Goal: Task Accomplishment & Management: Manage account settings

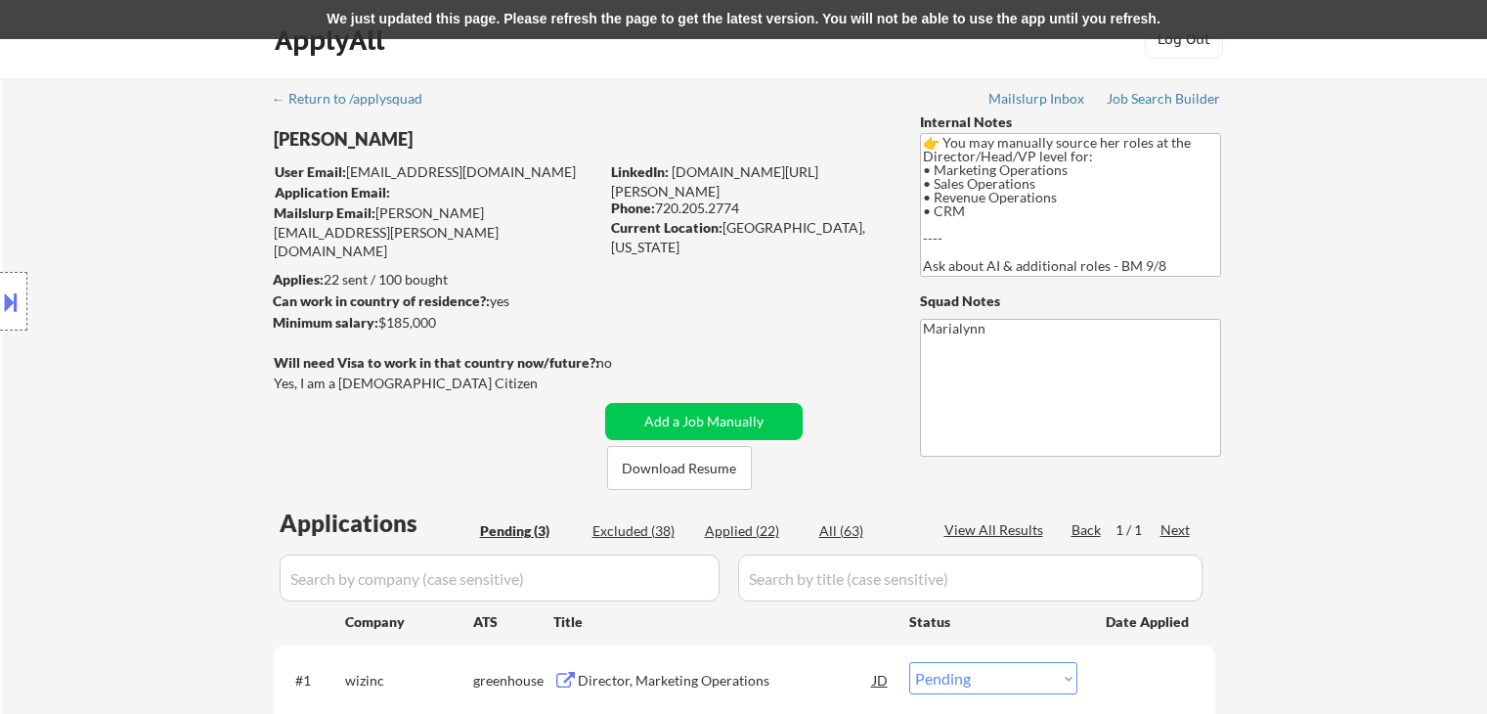
select select ""pending""
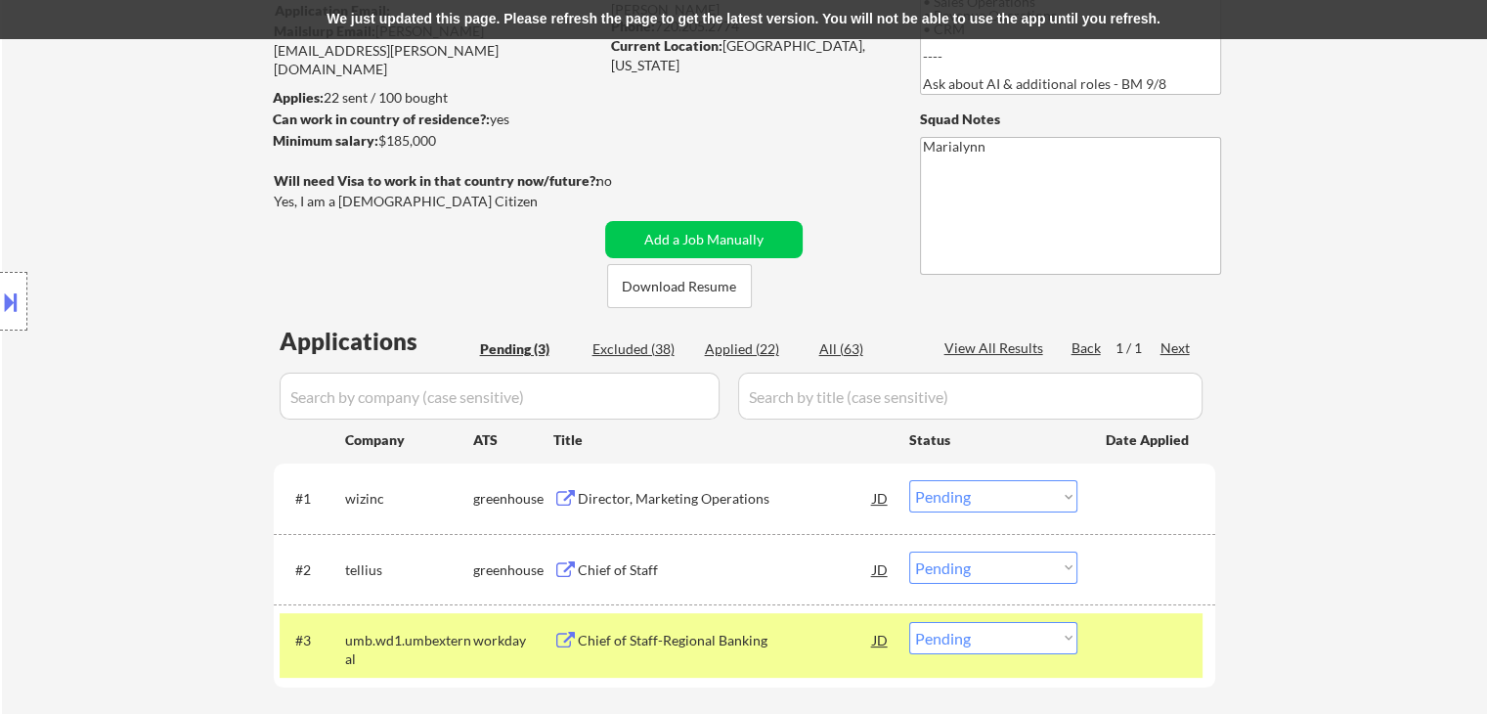
scroll to position [196, 0]
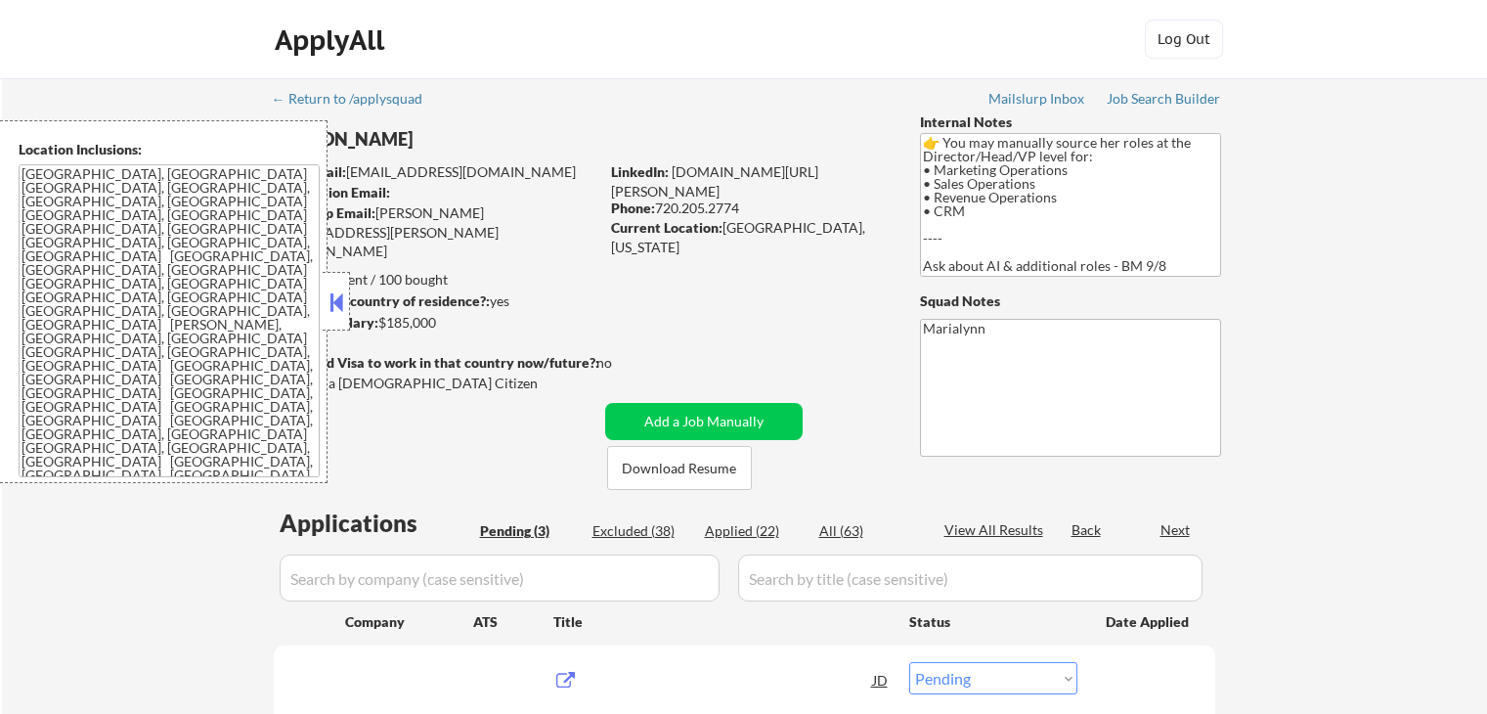
select select ""pending""
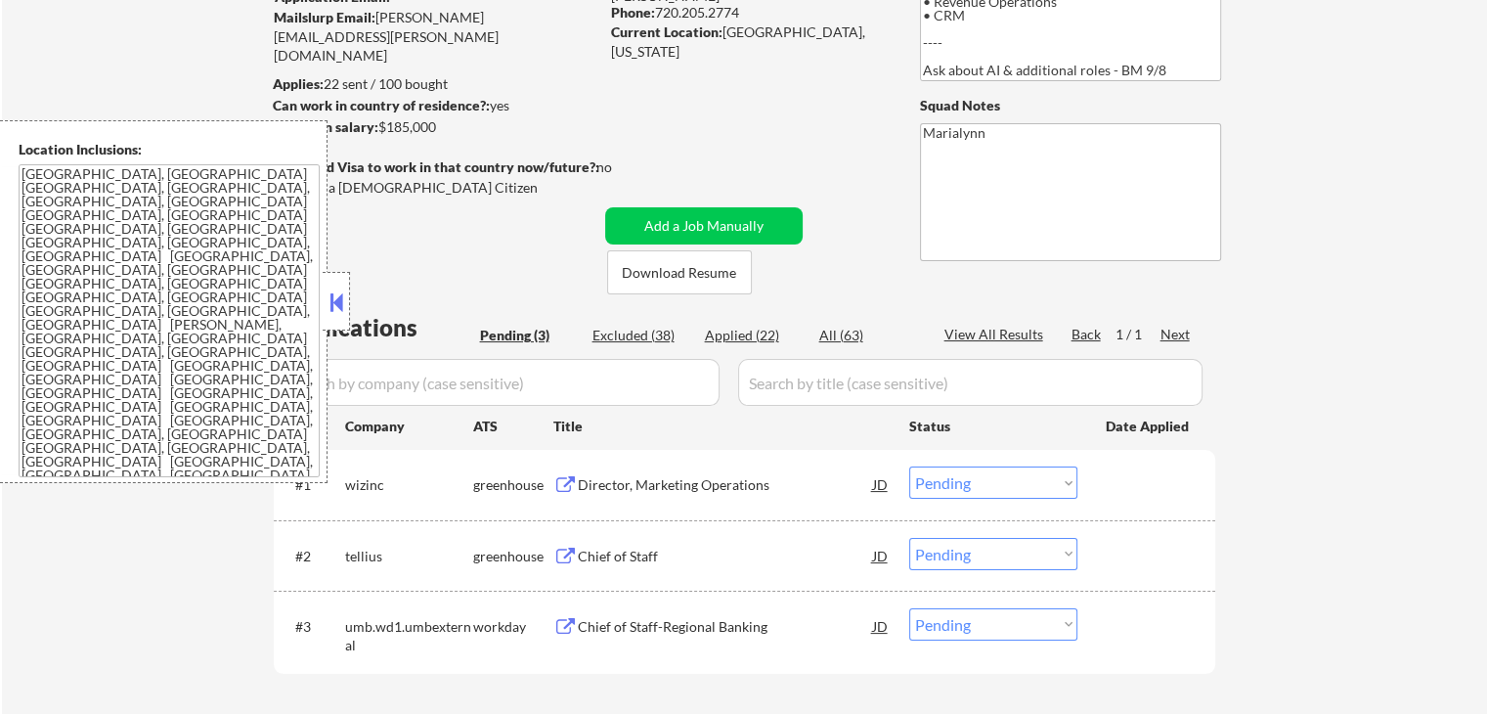
click at [338, 292] on button at bounding box center [337, 301] width 22 height 29
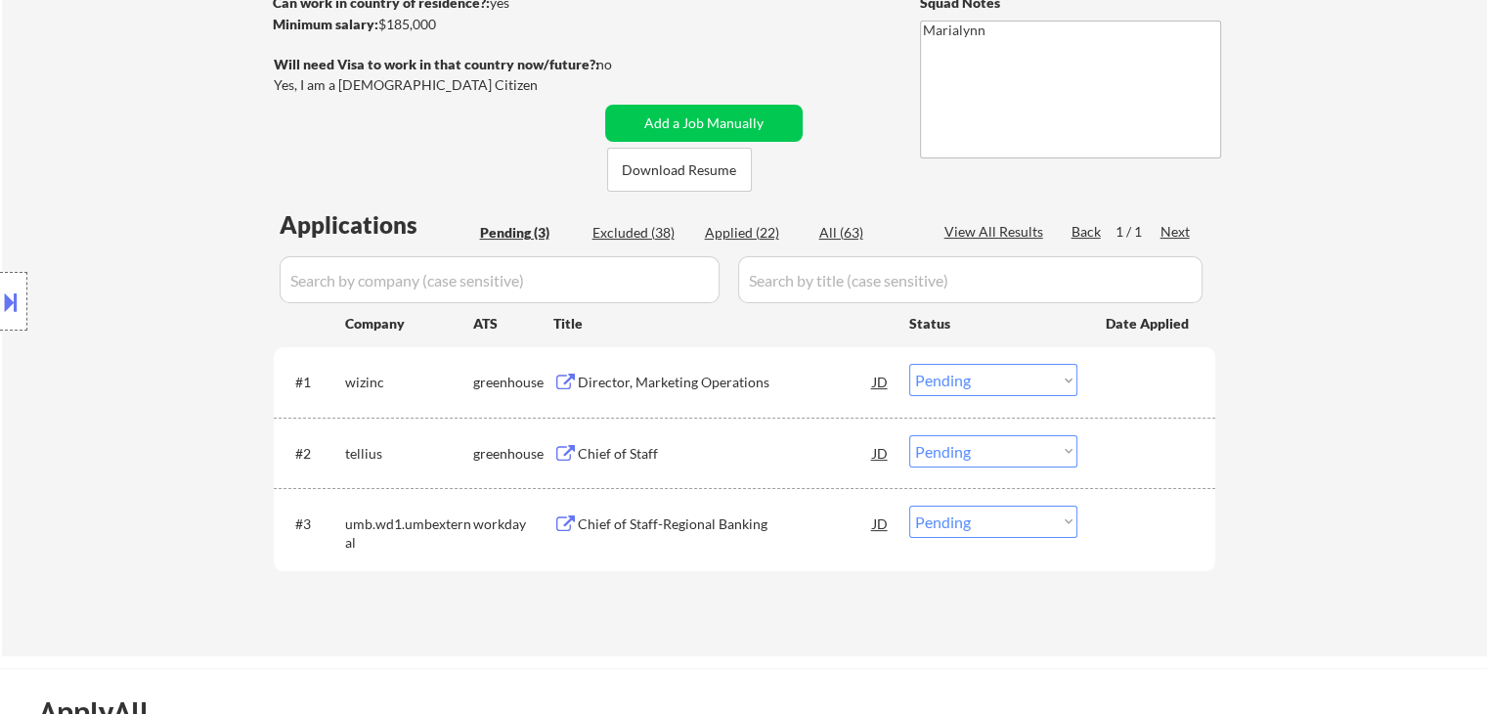
scroll to position [98, 0]
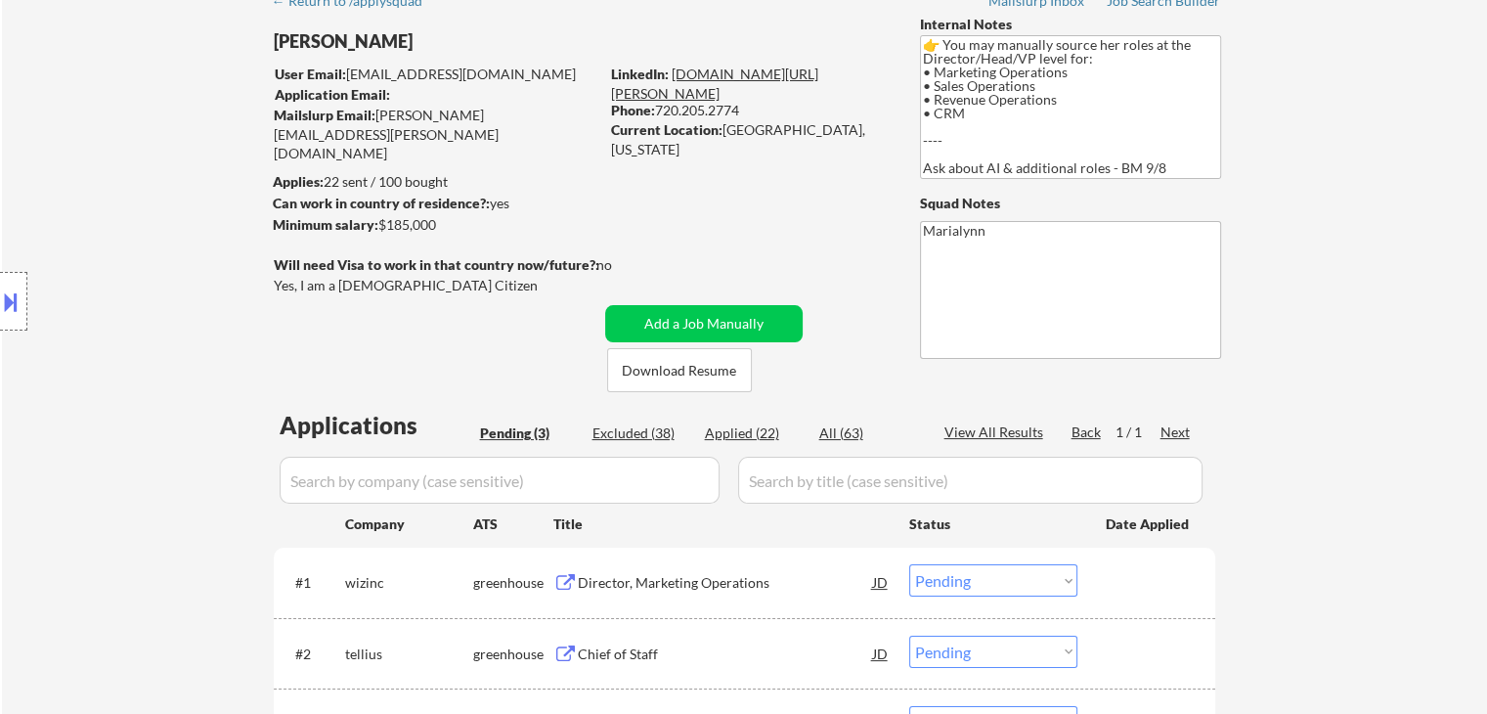
click at [749, 72] on link "[DOMAIN_NAME][URL][PERSON_NAME]" at bounding box center [714, 84] width 207 height 36
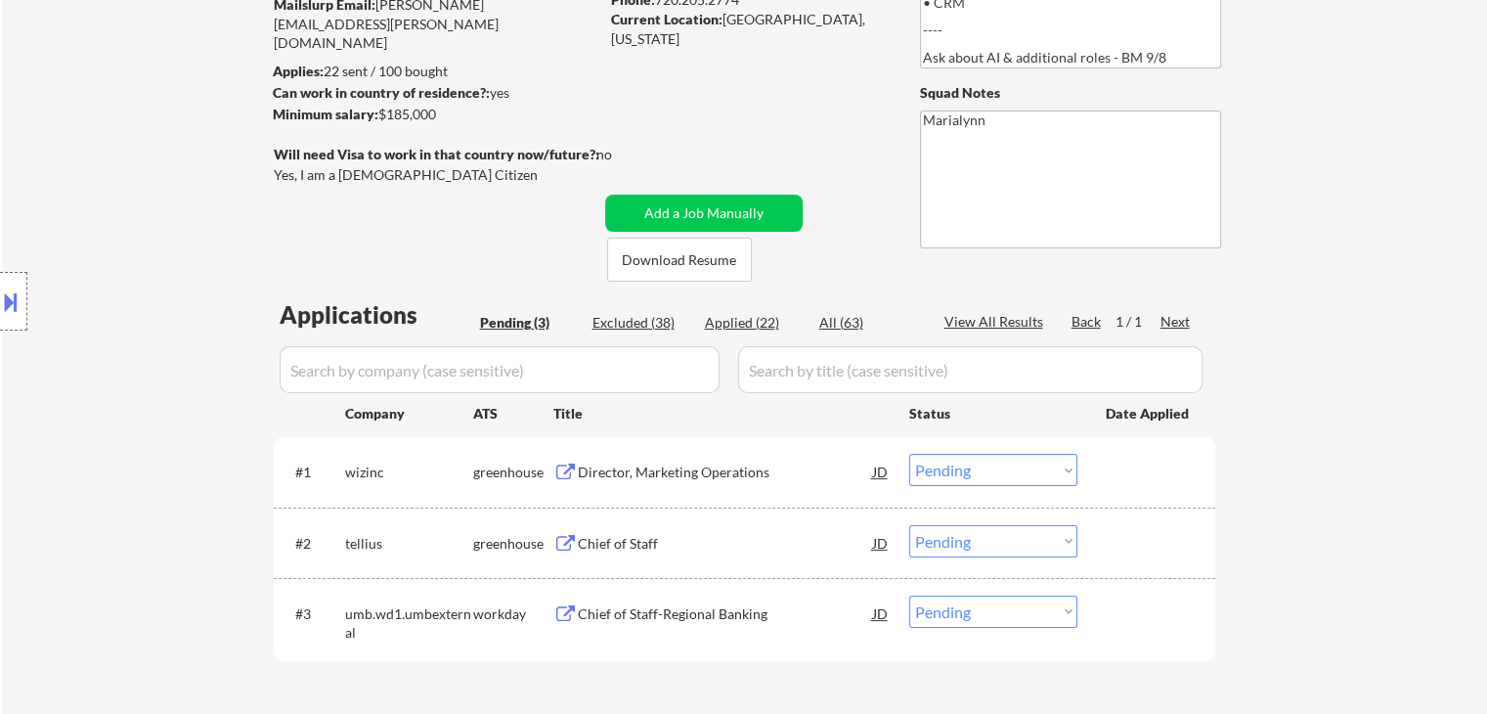
scroll to position [293, 0]
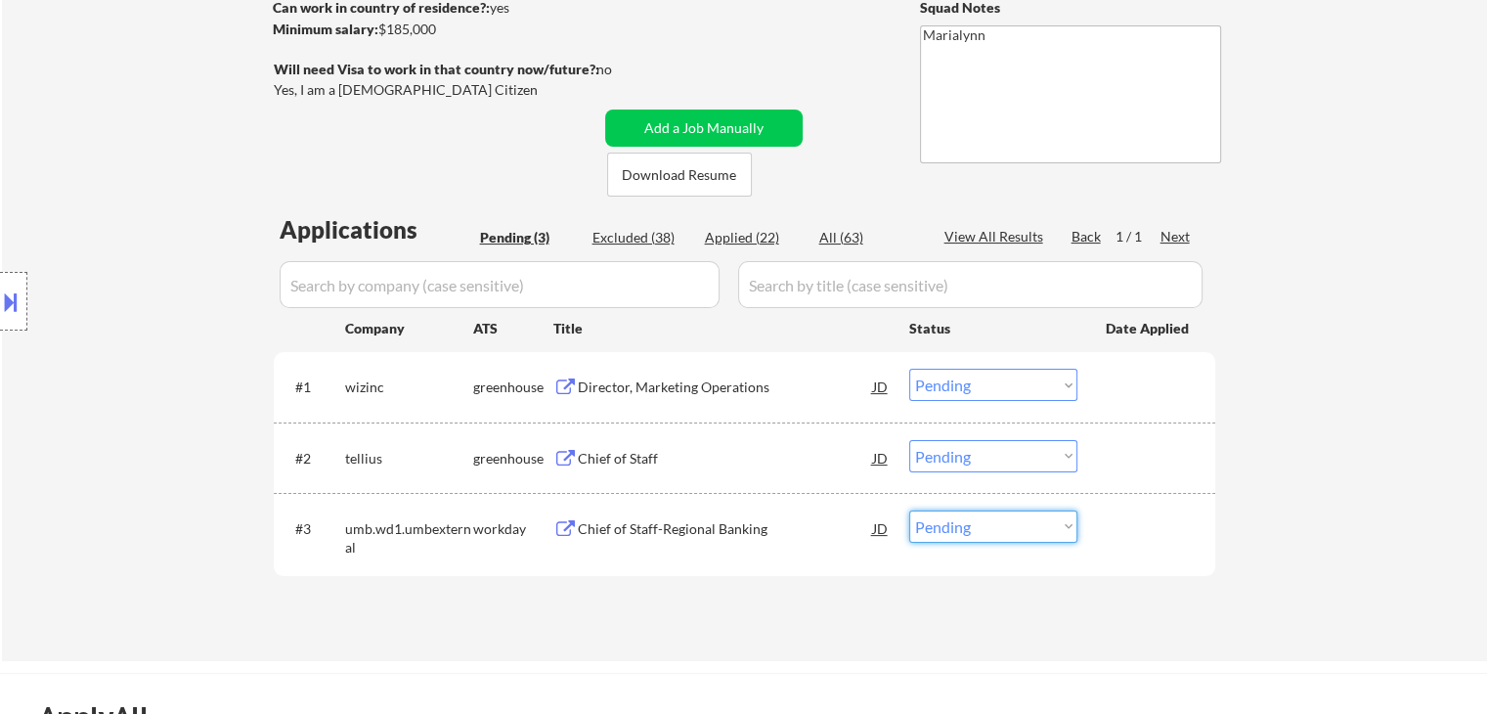
click at [968, 529] on select "Choose an option... Pending Applied Excluded (Questions) Excluded (Expired) Exc…" at bounding box center [993, 526] width 168 height 32
select select ""excluded""
click at [909, 510] on select "Choose an option... Pending Applied Excluded (Questions) Excluded (Expired) Exc…" at bounding box center [993, 526] width 168 height 32
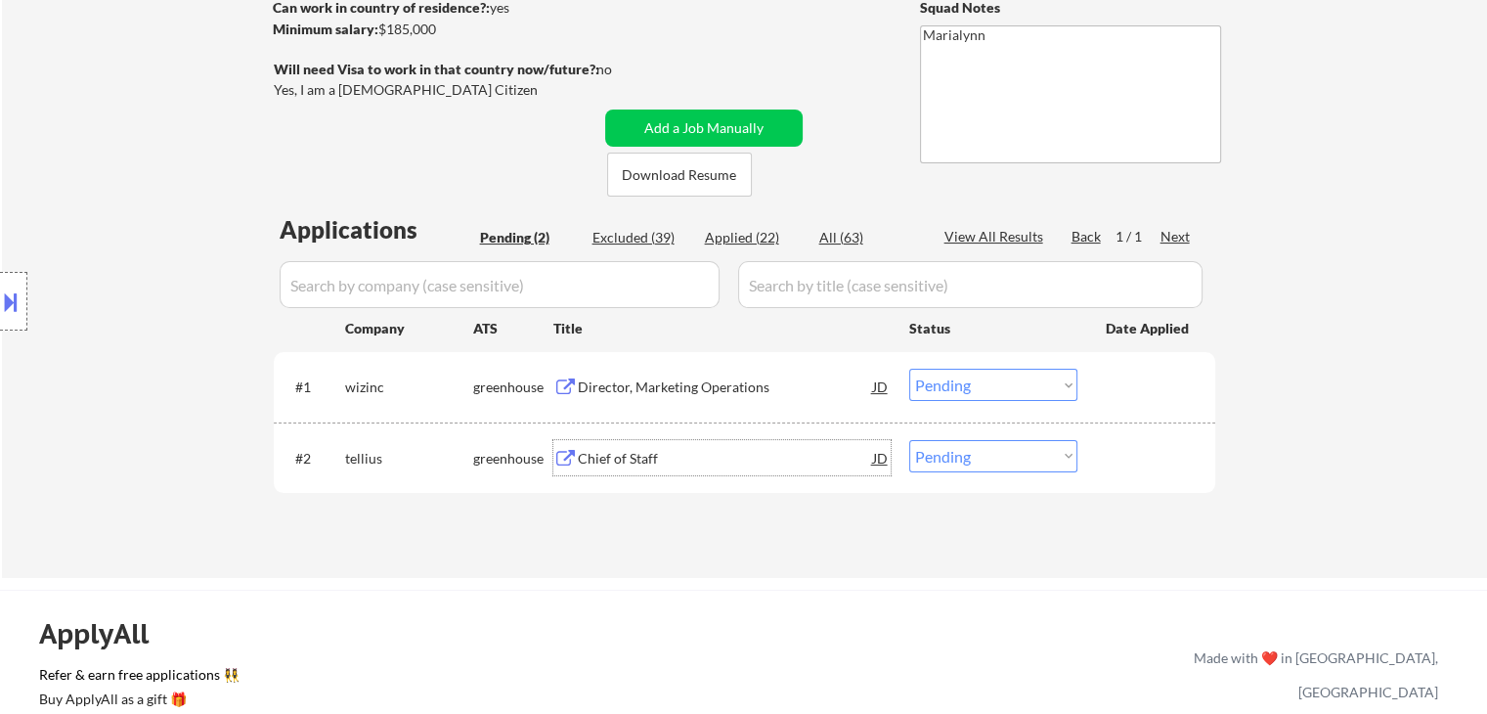
click at [602, 462] on div "Chief of Staff" at bounding box center [725, 459] width 295 height 20
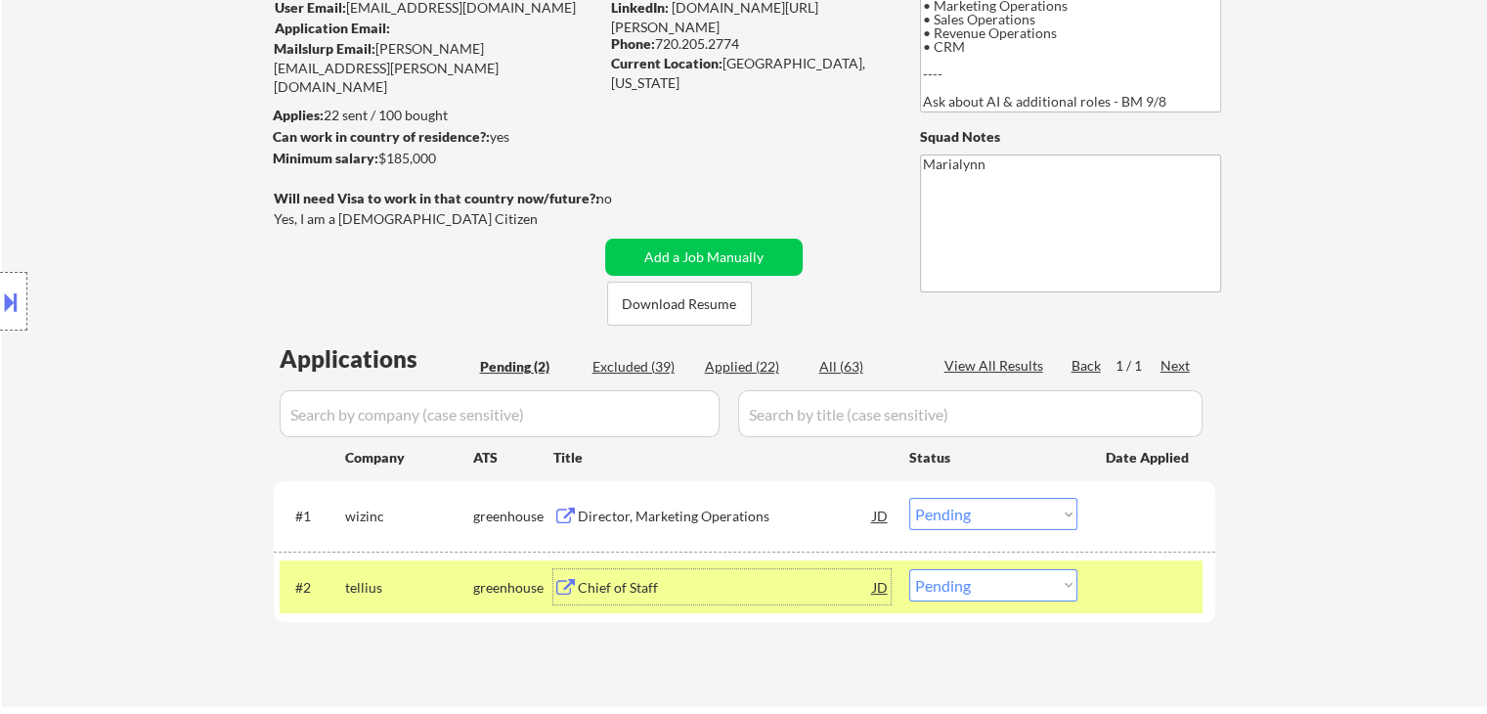
scroll to position [196, 0]
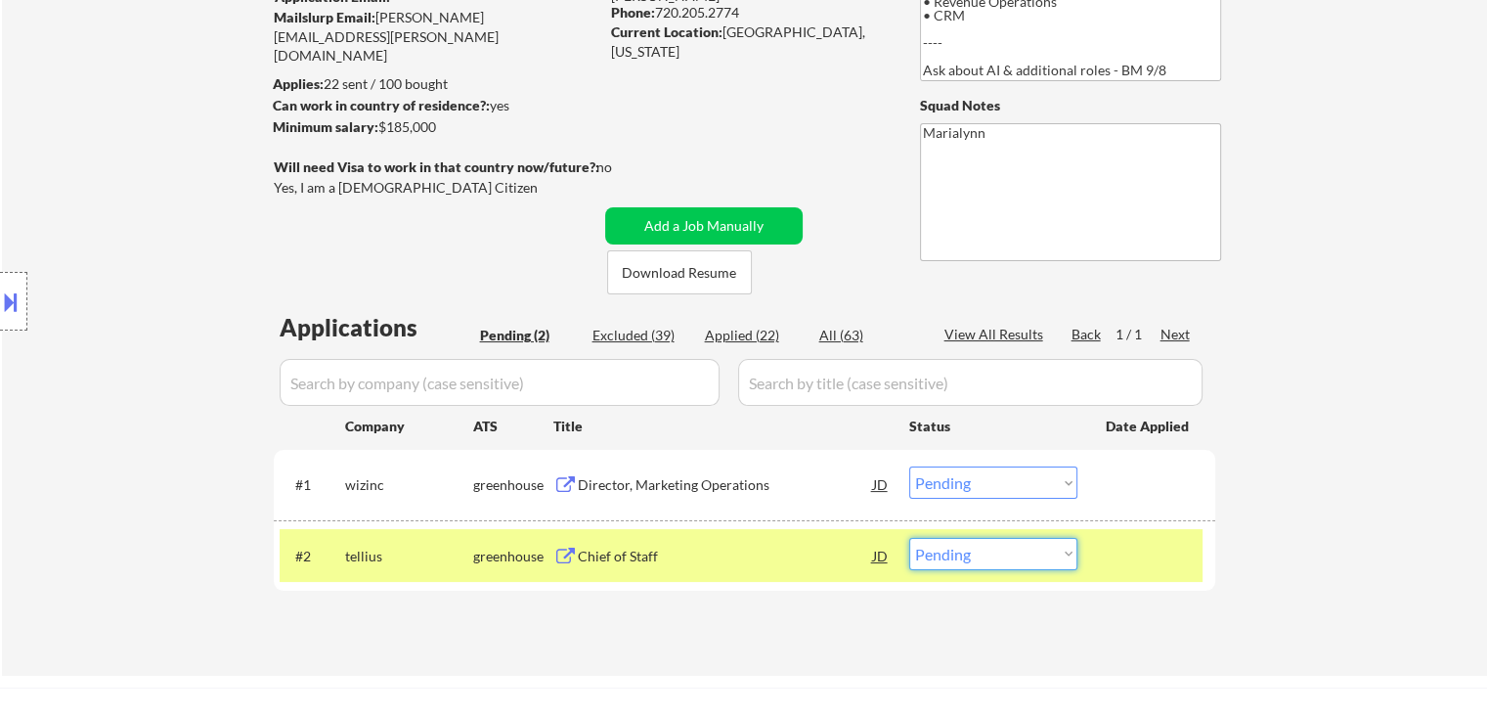
click at [986, 556] on select "Choose an option... Pending Applied Excluded (Questions) Excluded (Expired) Exc…" at bounding box center [993, 554] width 168 height 32
select select ""applied""
click at [909, 538] on select "Choose an option... Pending Applied Excluded (Questions) Excluded (Expired) Exc…" at bounding box center [993, 554] width 168 height 32
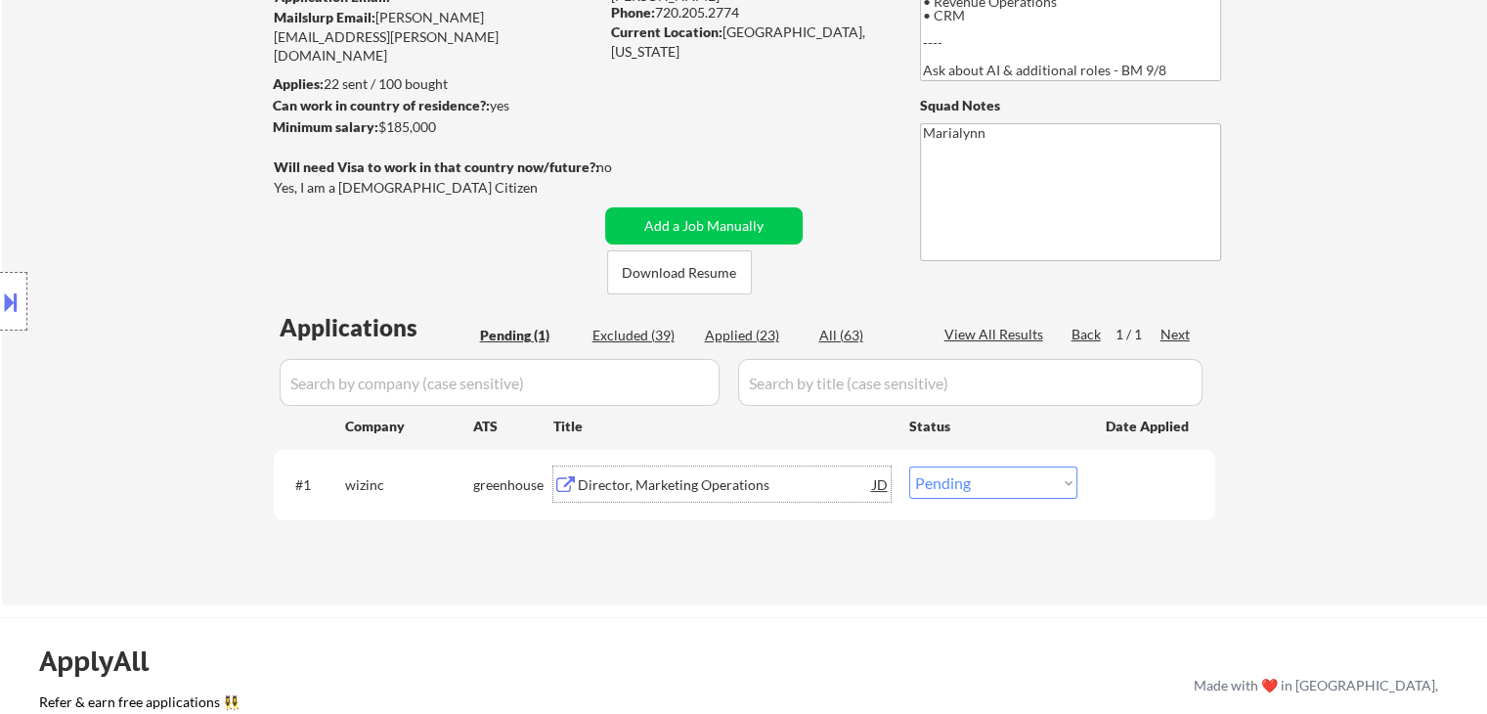
click at [630, 488] on div "Director, Marketing Operations" at bounding box center [725, 485] width 295 height 20
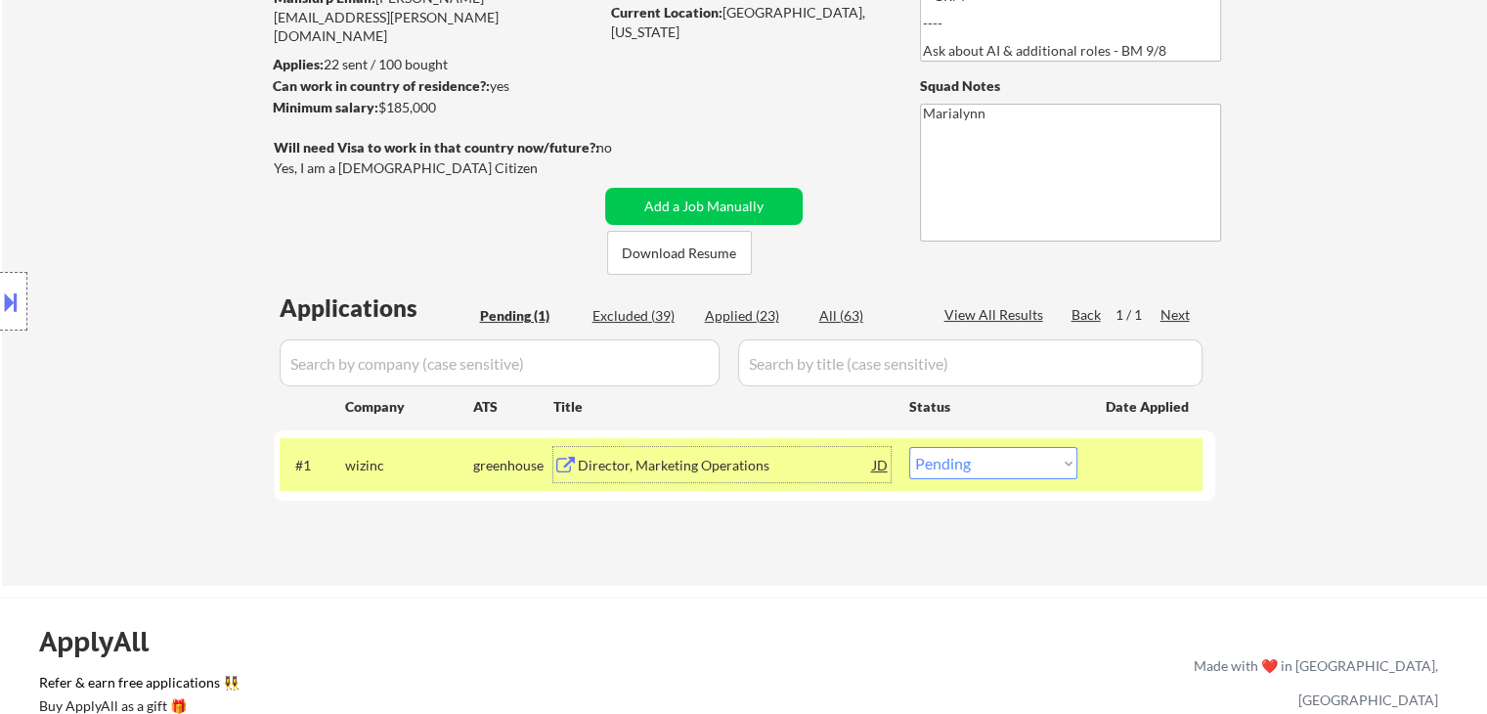
scroll to position [293, 0]
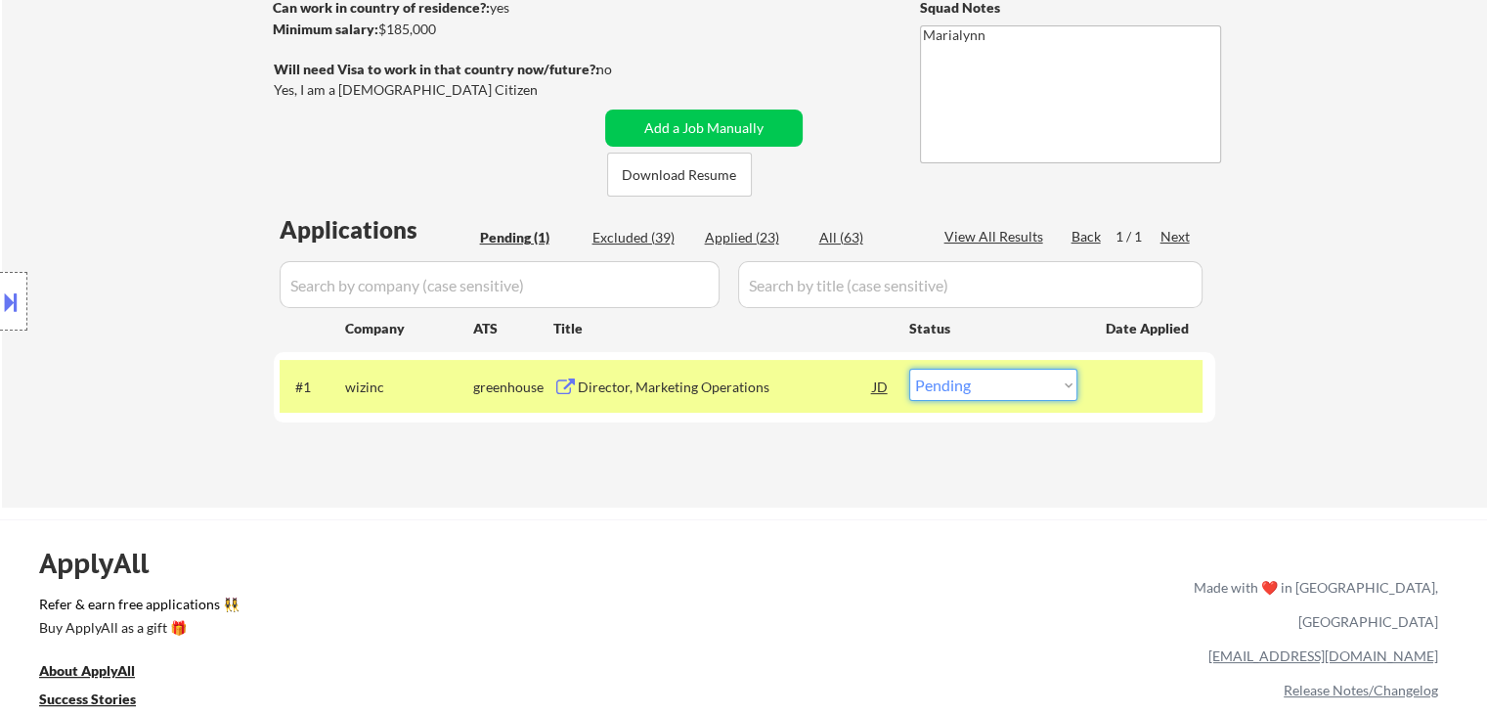
click at [966, 380] on select "Choose an option... Pending Applied Excluded (Questions) Excluded (Expired) Exc…" at bounding box center [993, 385] width 168 height 32
select select ""applied""
click at [909, 369] on select "Choose an option... Pending Applied Excluded (Questions) Excluded (Expired) Exc…" at bounding box center [993, 385] width 168 height 32
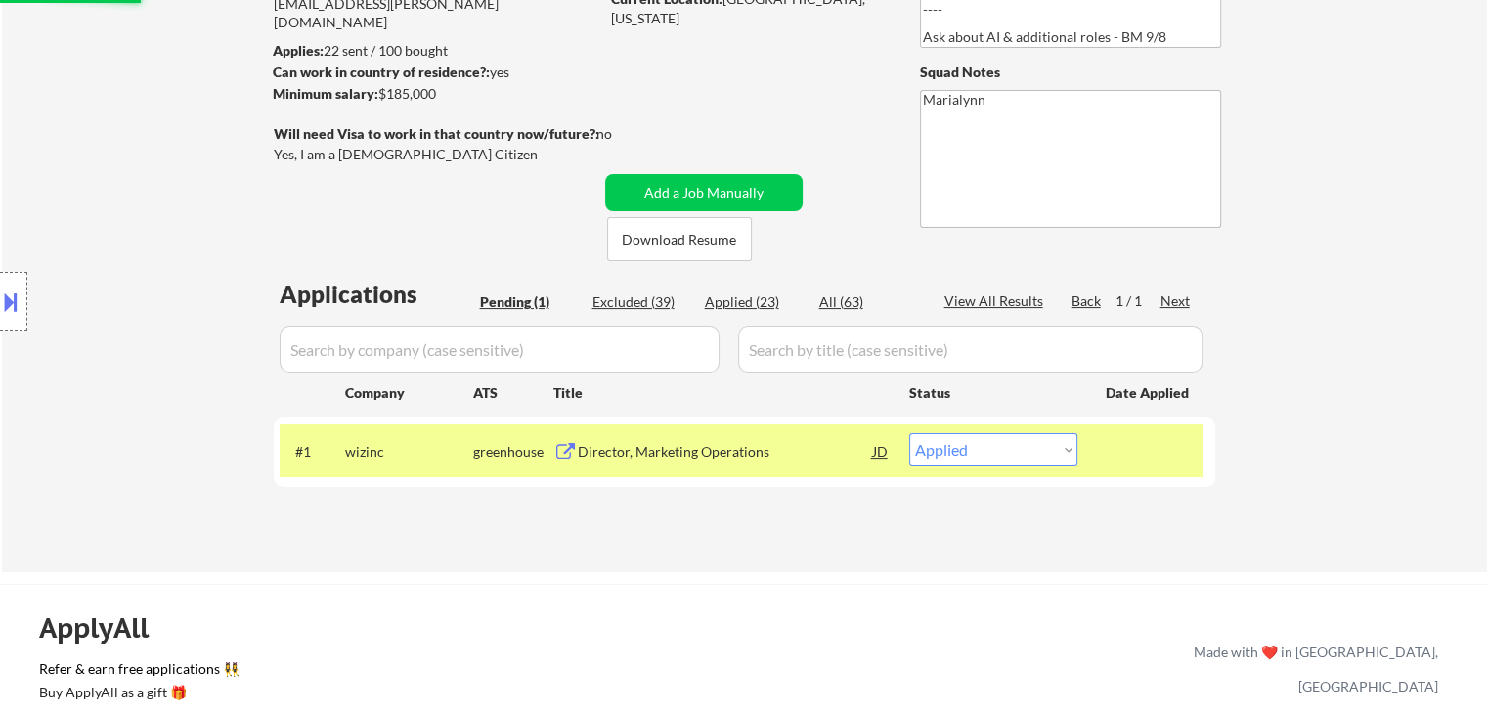
scroll to position [196, 0]
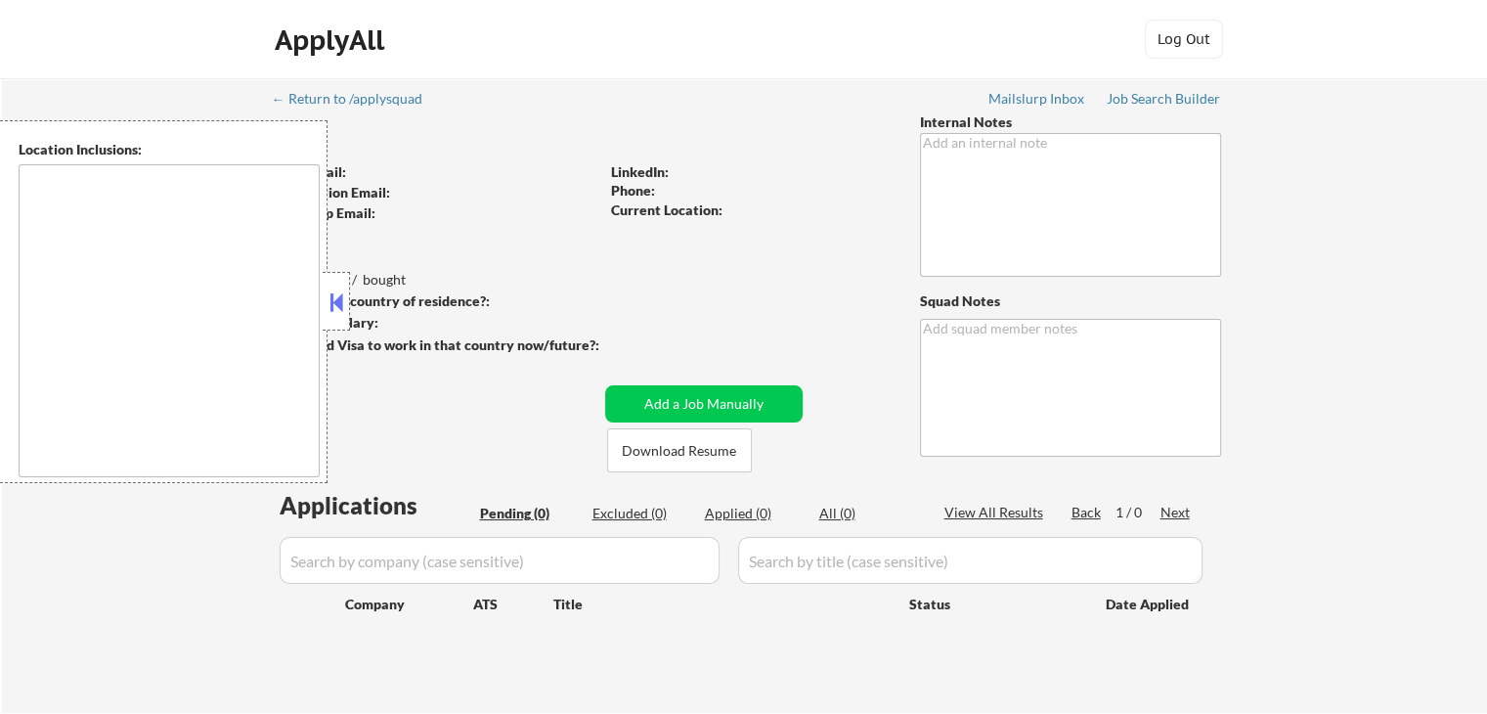
click at [342, 306] on button at bounding box center [337, 301] width 22 height 29
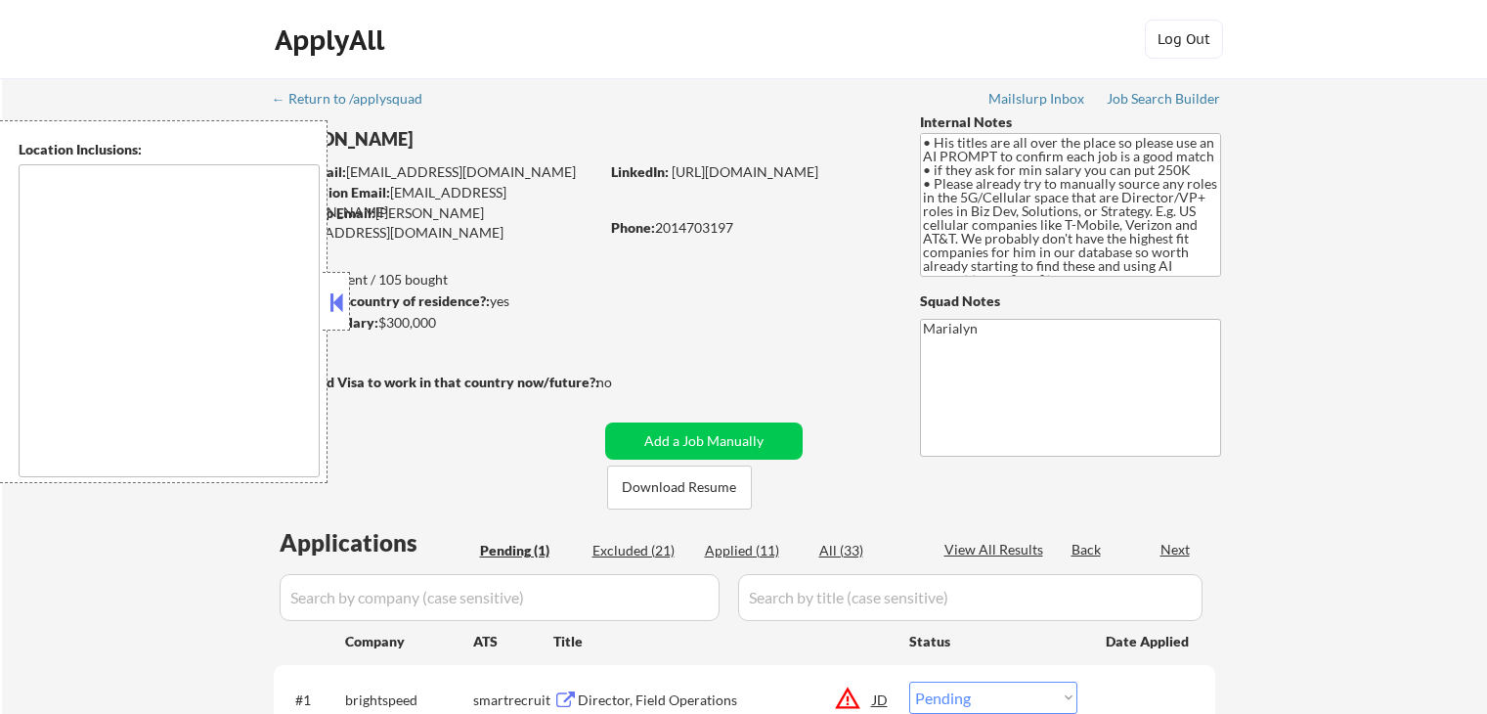
select select ""pending""
type textarea "[GEOGRAPHIC_DATA], [GEOGRAPHIC_DATA], [GEOGRAPHIC_DATA] [GEOGRAPHIC_DATA], [GEO…"
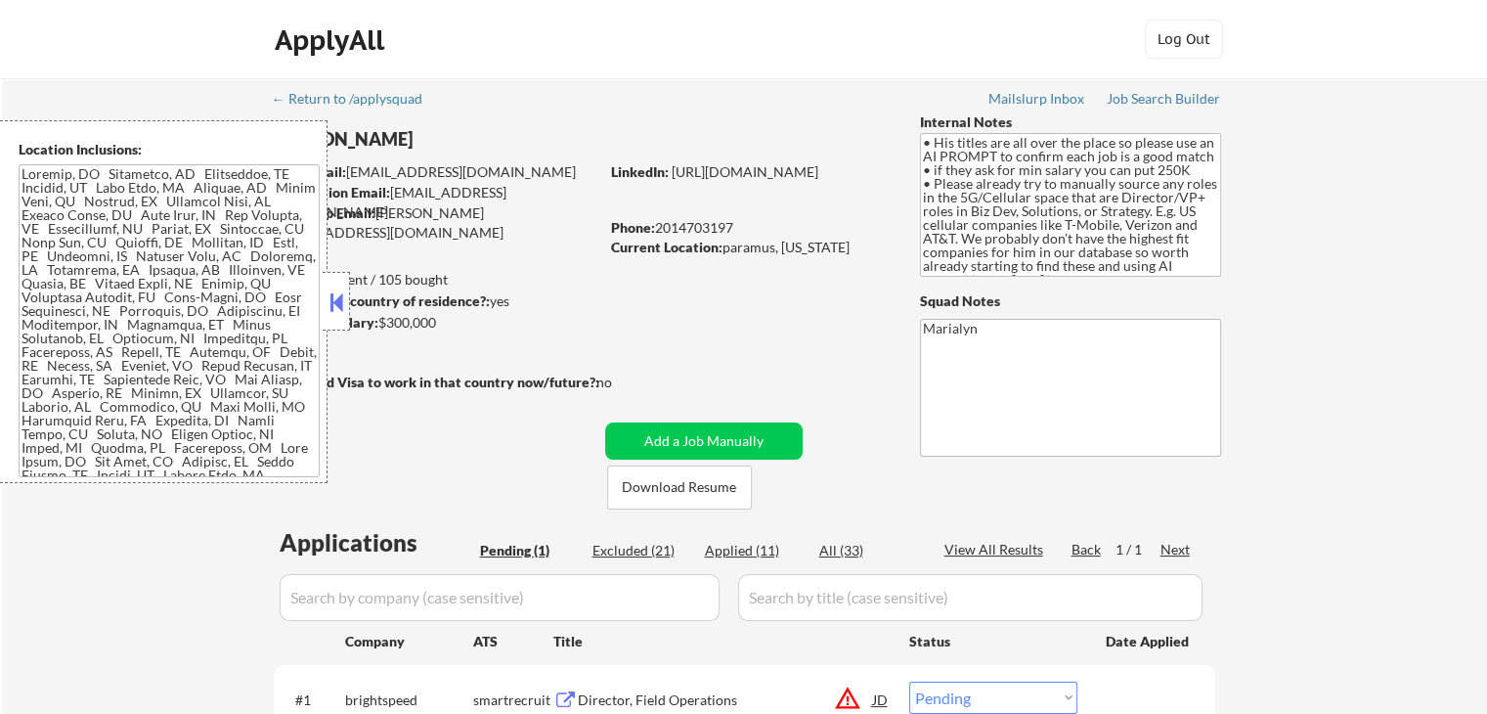
click at [331, 299] on button at bounding box center [337, 301] width 22 height 29
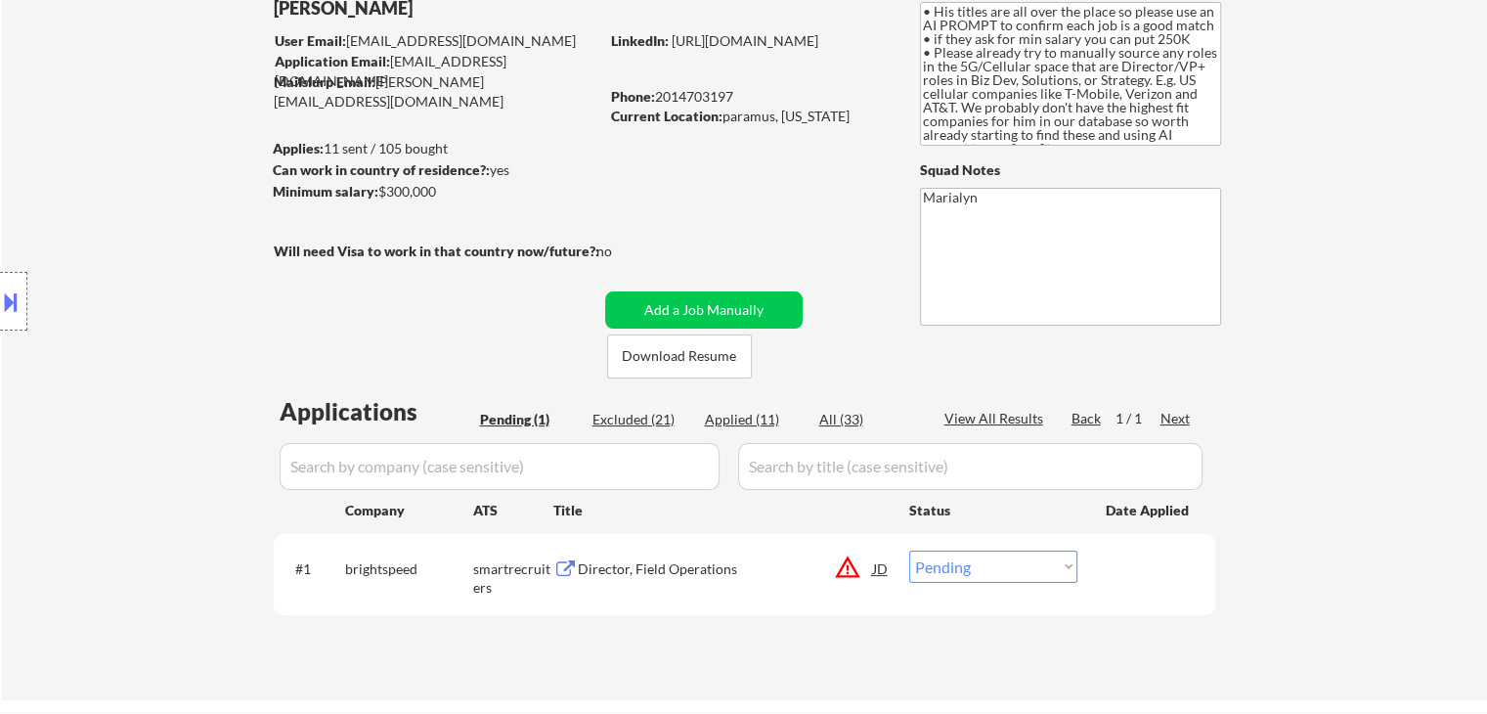
scroll to position [98, 0]
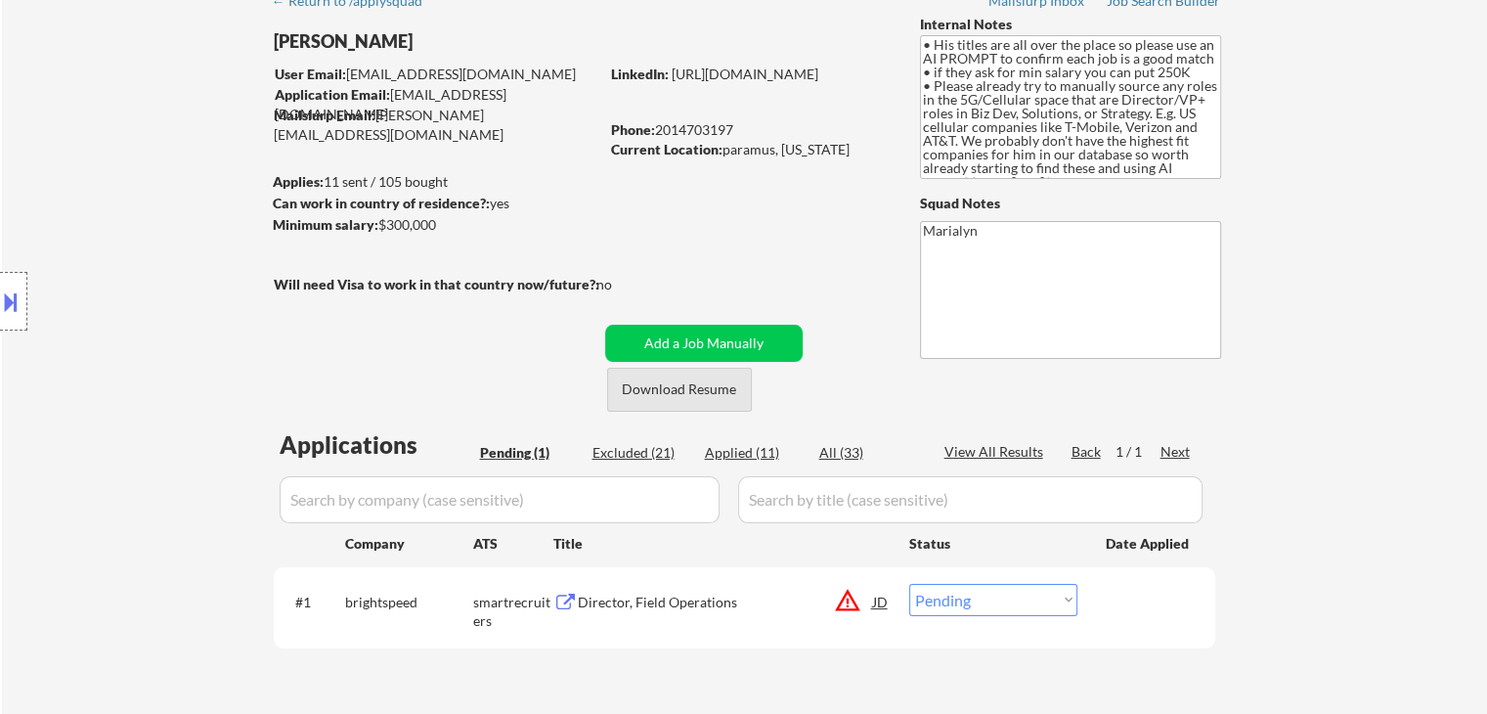
click at [700, 387] on button "Download Resume" at bounding box center [679, 390] width 145 height 44
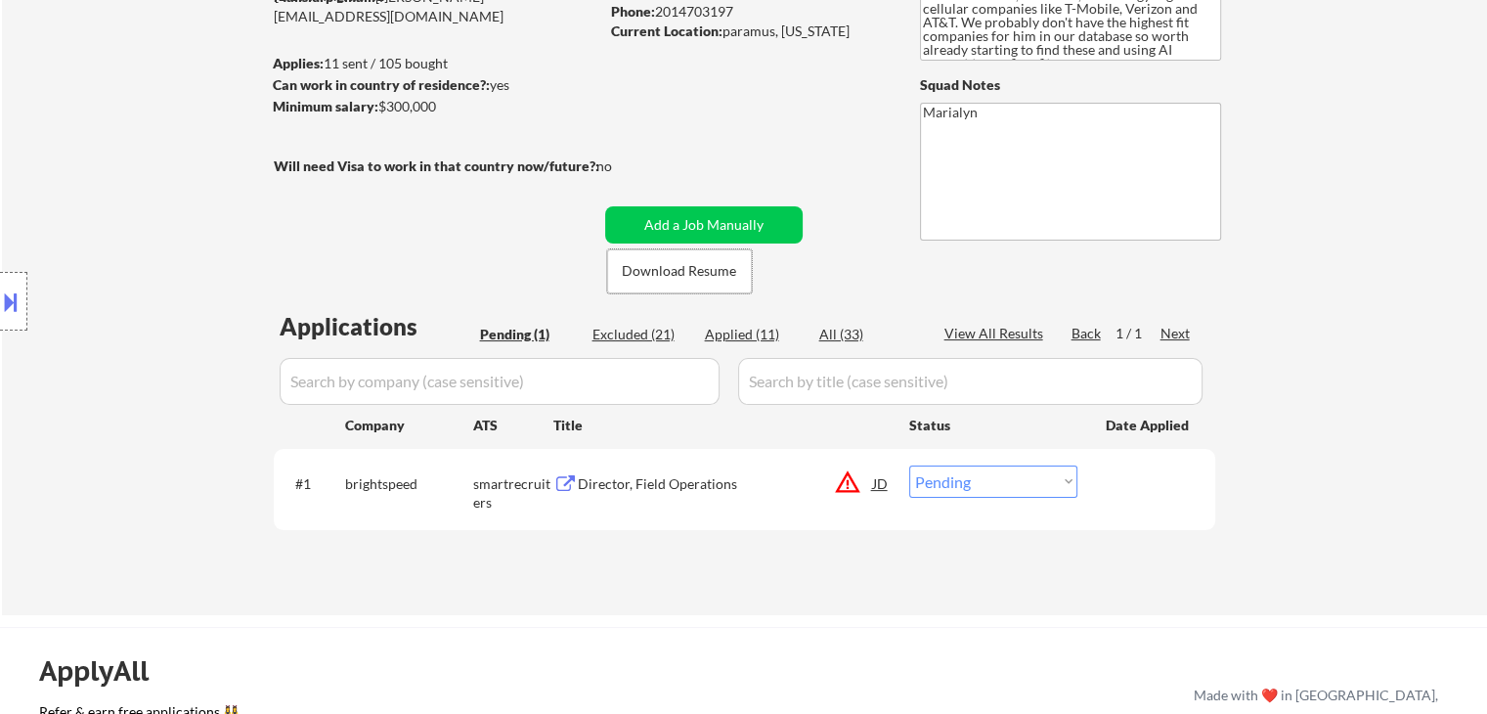
scroll to position [391, 0]
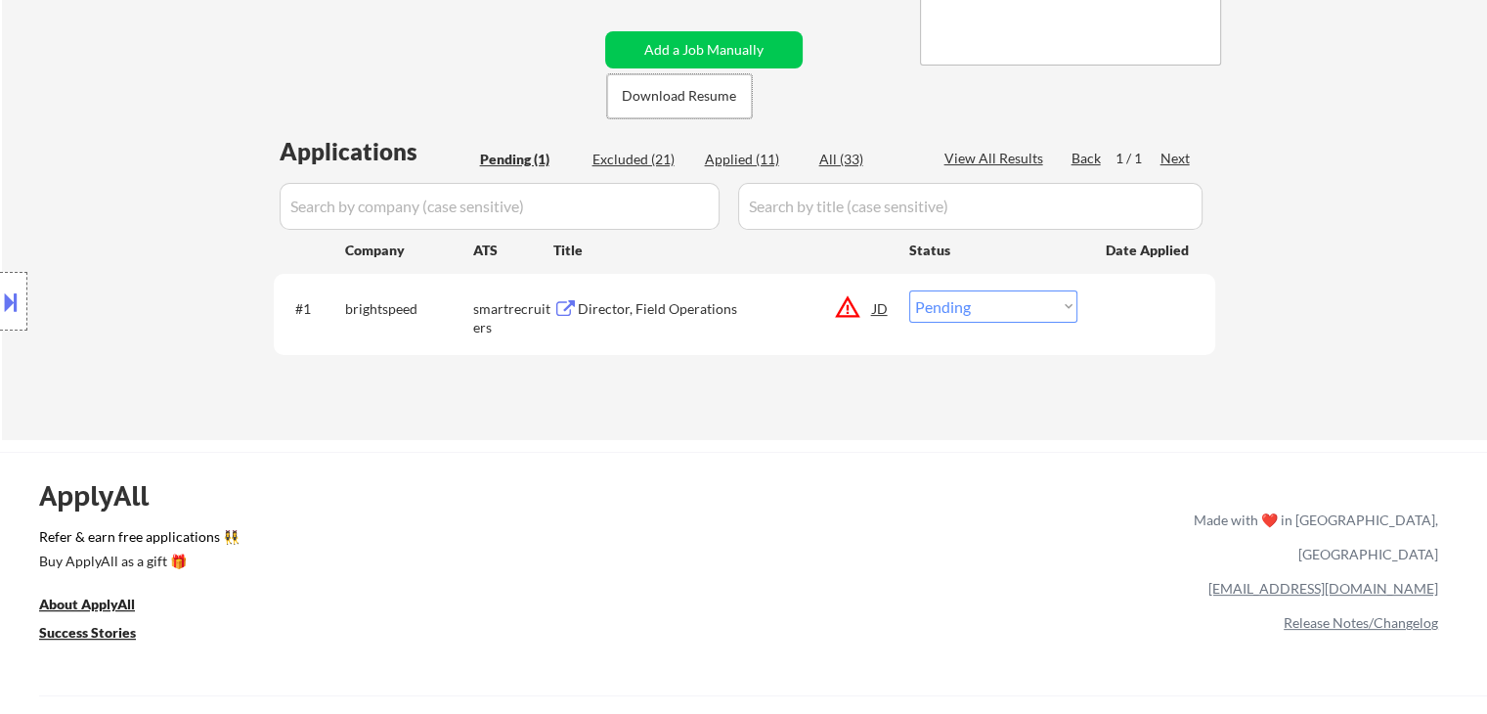
click at [653, 306] on div "Director, Field Operations" at bounding box center [725, 309] width 295 height 20
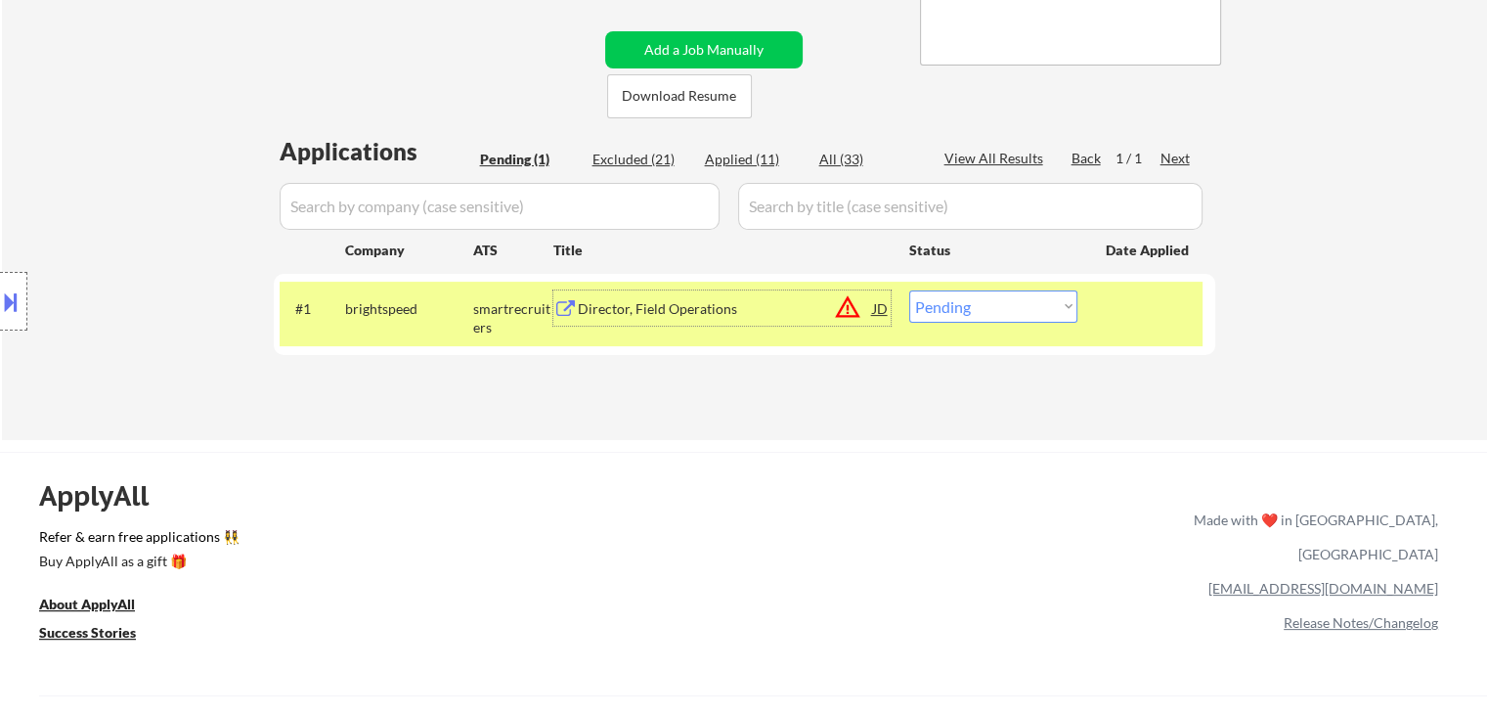
drag, startPoint x: 954, startPoint y: 304, endPoint x: 951, endPoint y: 316, distance: 12.1
click at [954, 304] on select "Choose an option... Pending Applied Excluded (Questions) Excluded (Expired) Exc…" at bounding box center [993, 306] width 168 height 32
select select ""excluded__bad_match_""
click at [909, 290] on select "Choose an option... Pending Applied Excluded (Questions) Excluded (Expired) Exc…" at bounding box center [993, 306] width 168 height 32
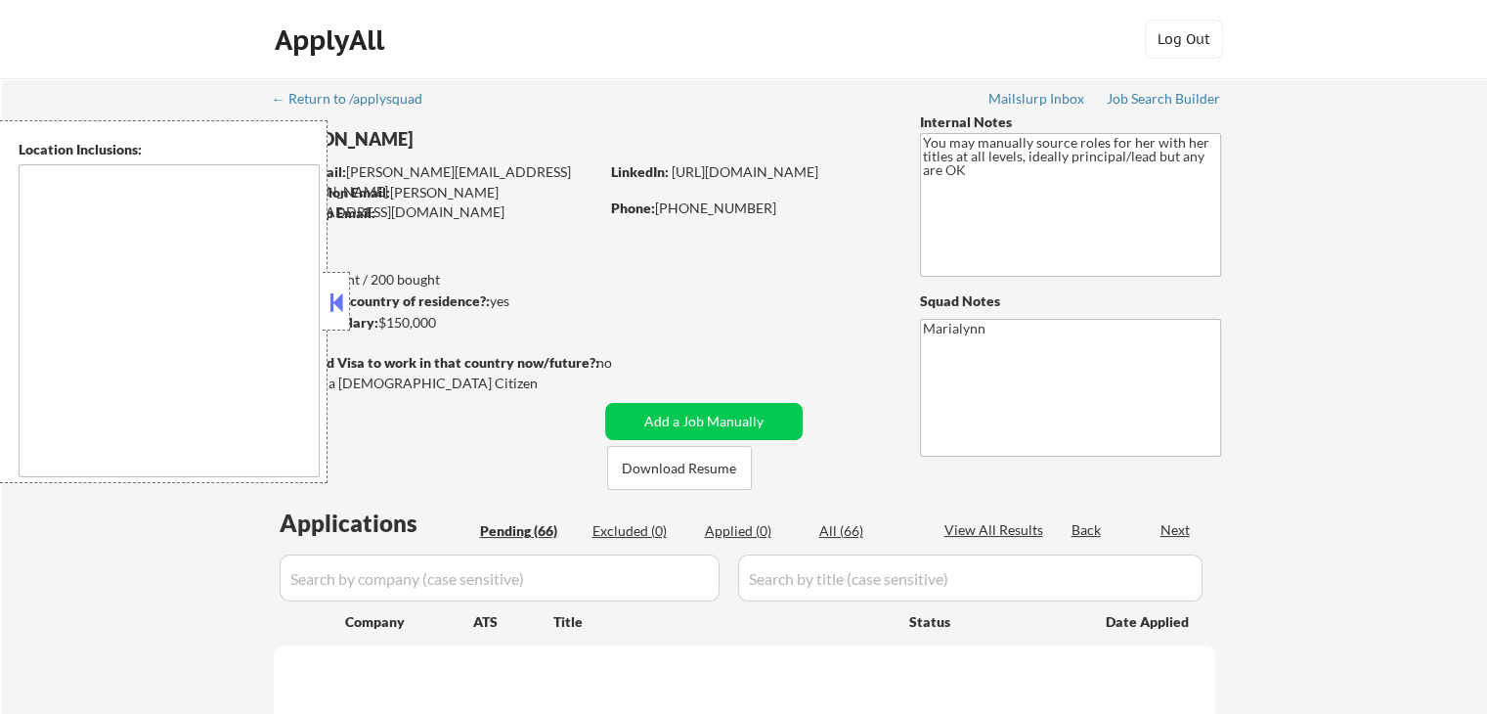
select select ""pending""
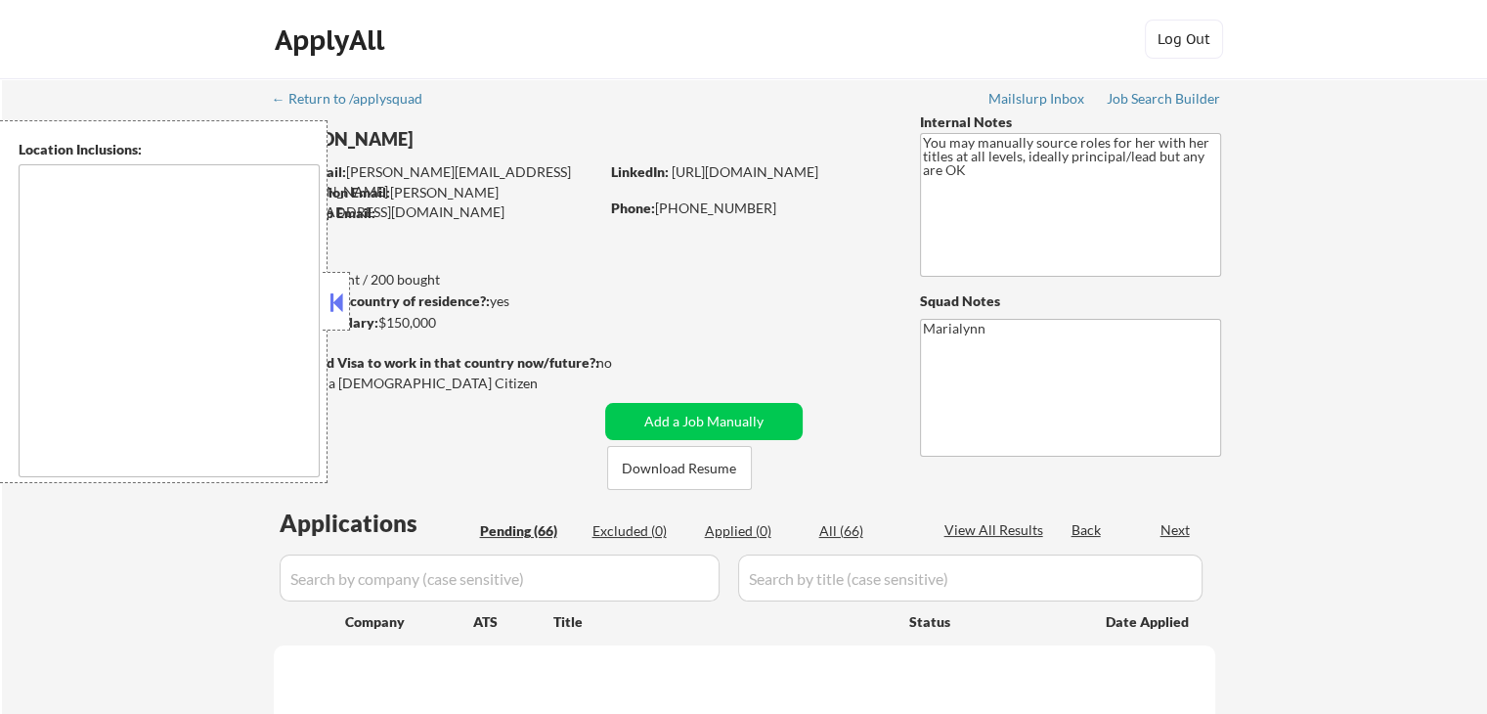
select select ""pending""
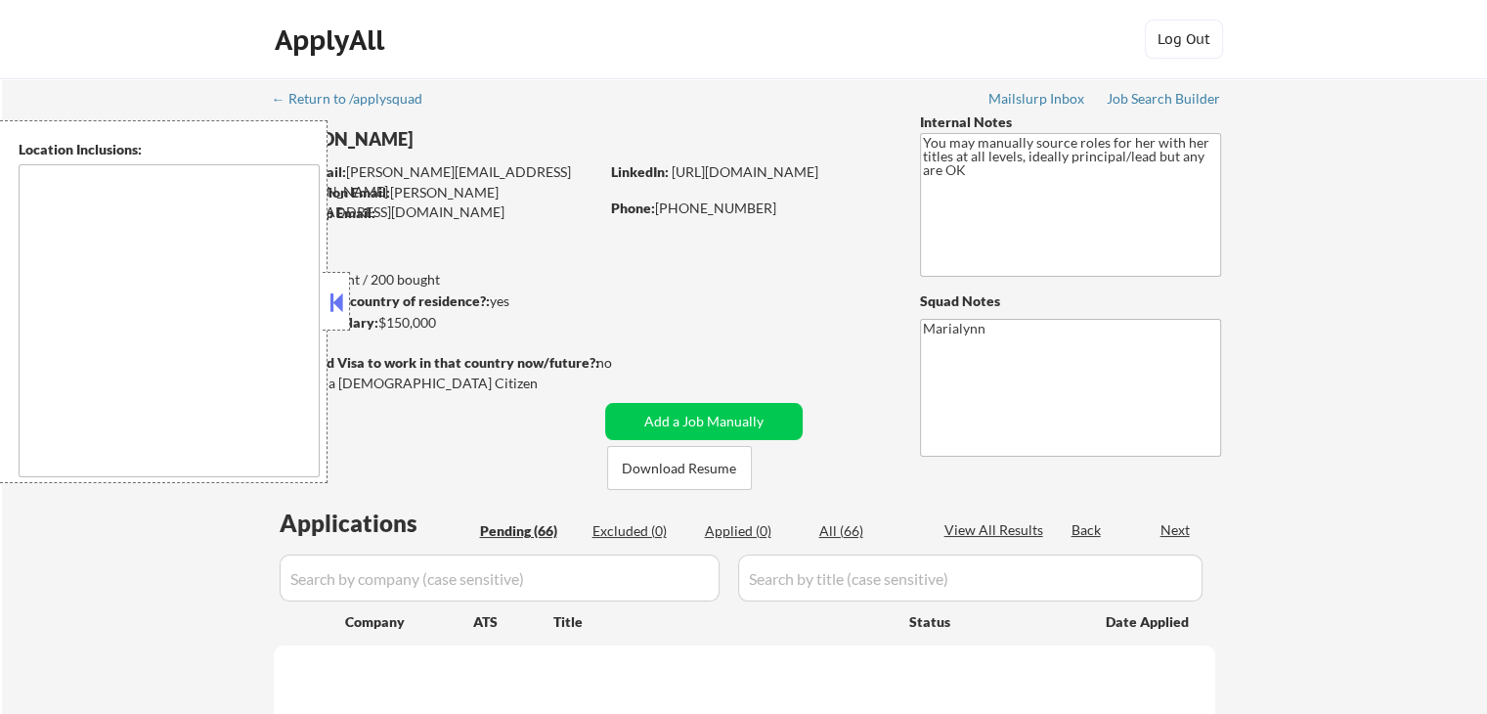
select select ""pending""
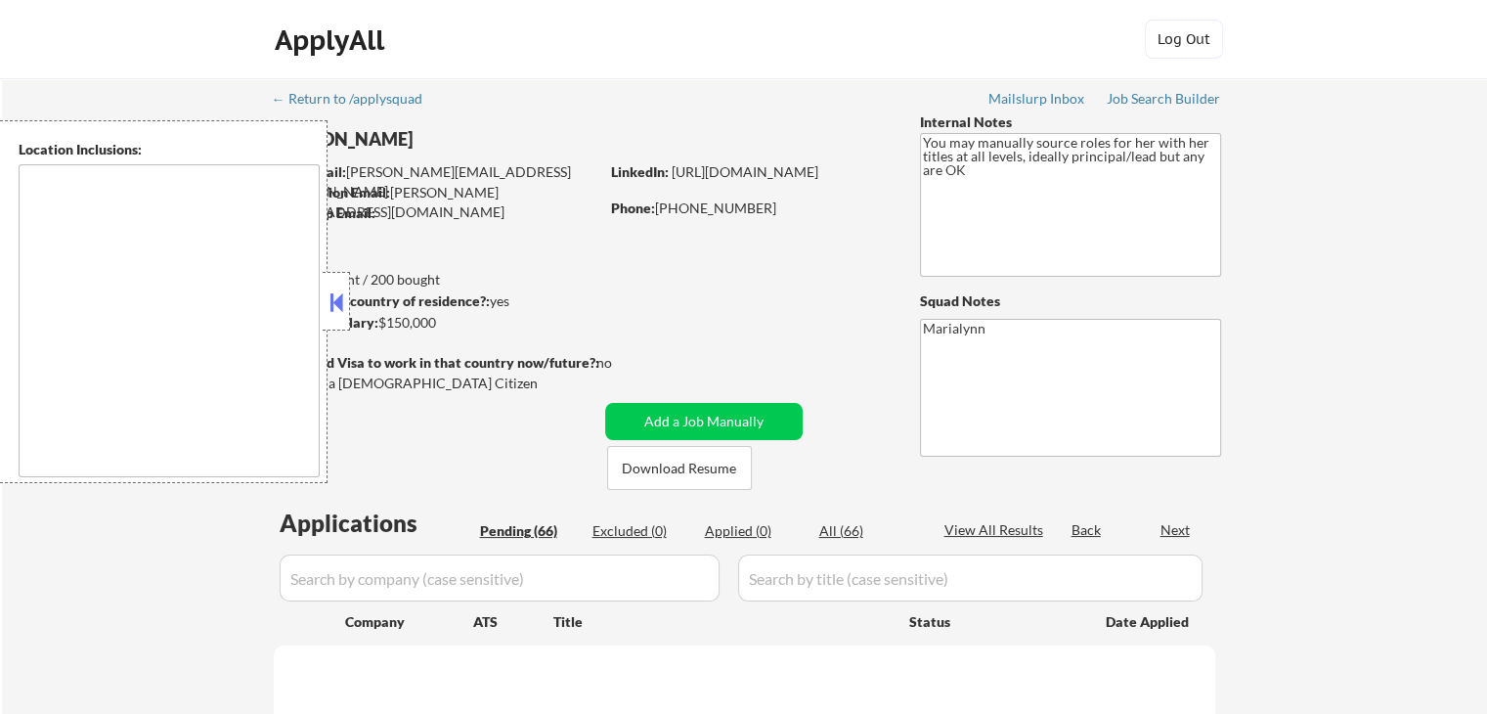
select select ""pending""
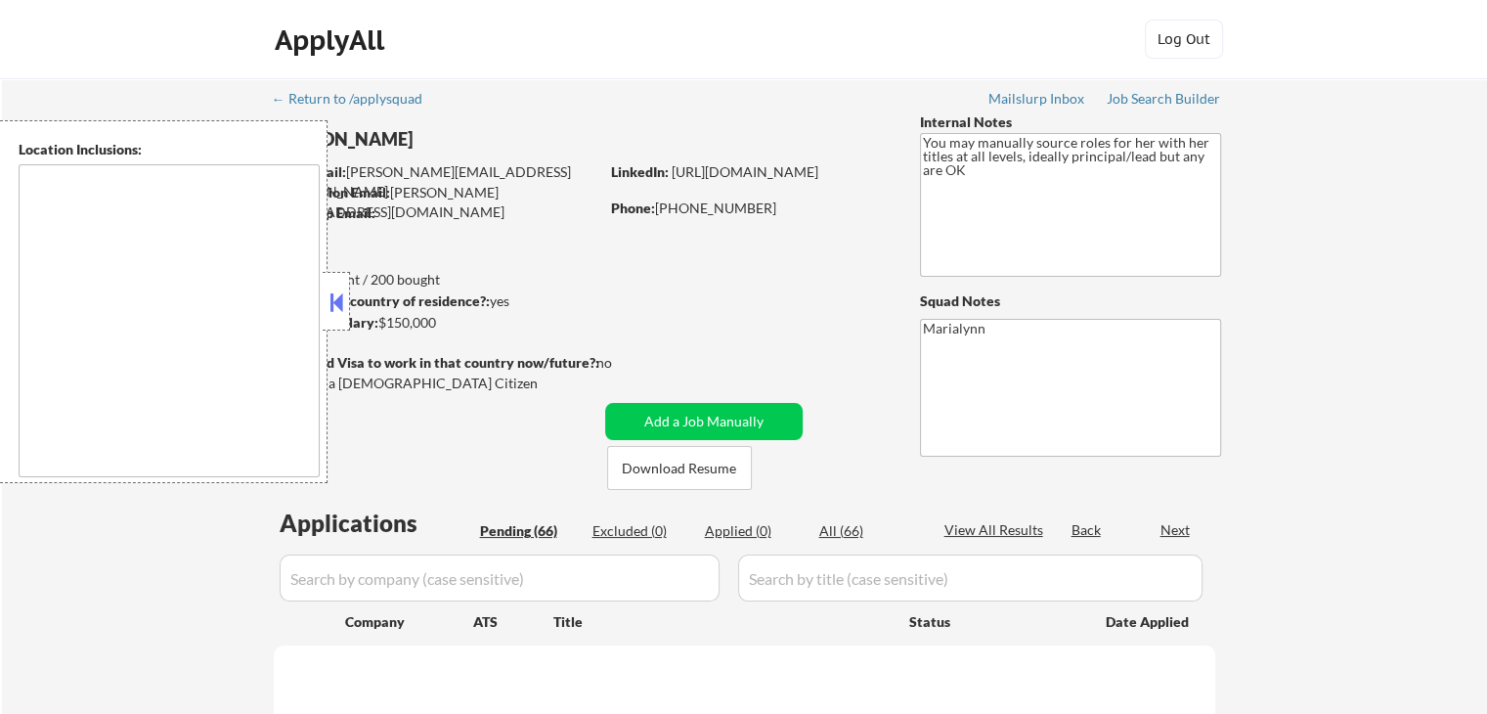
select select ""pending""
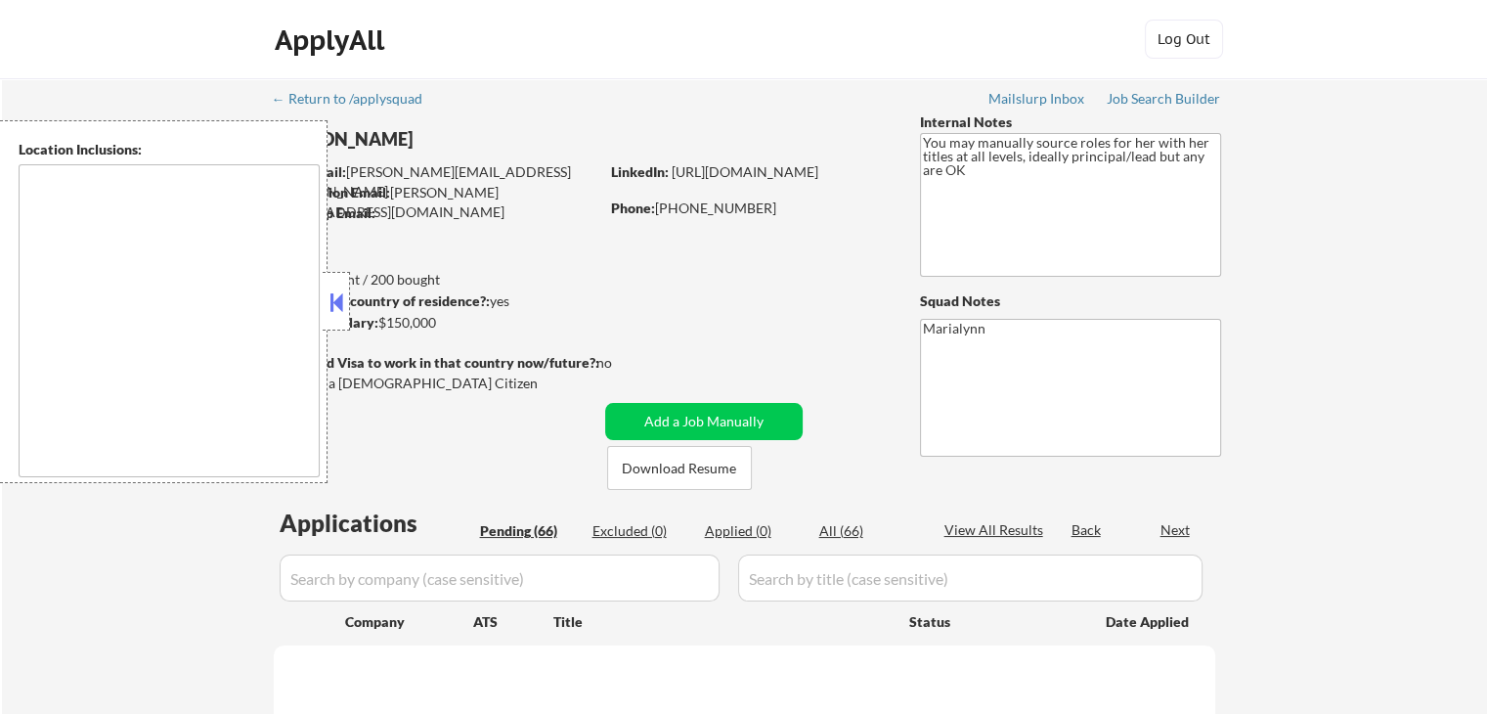
select select ""pending""
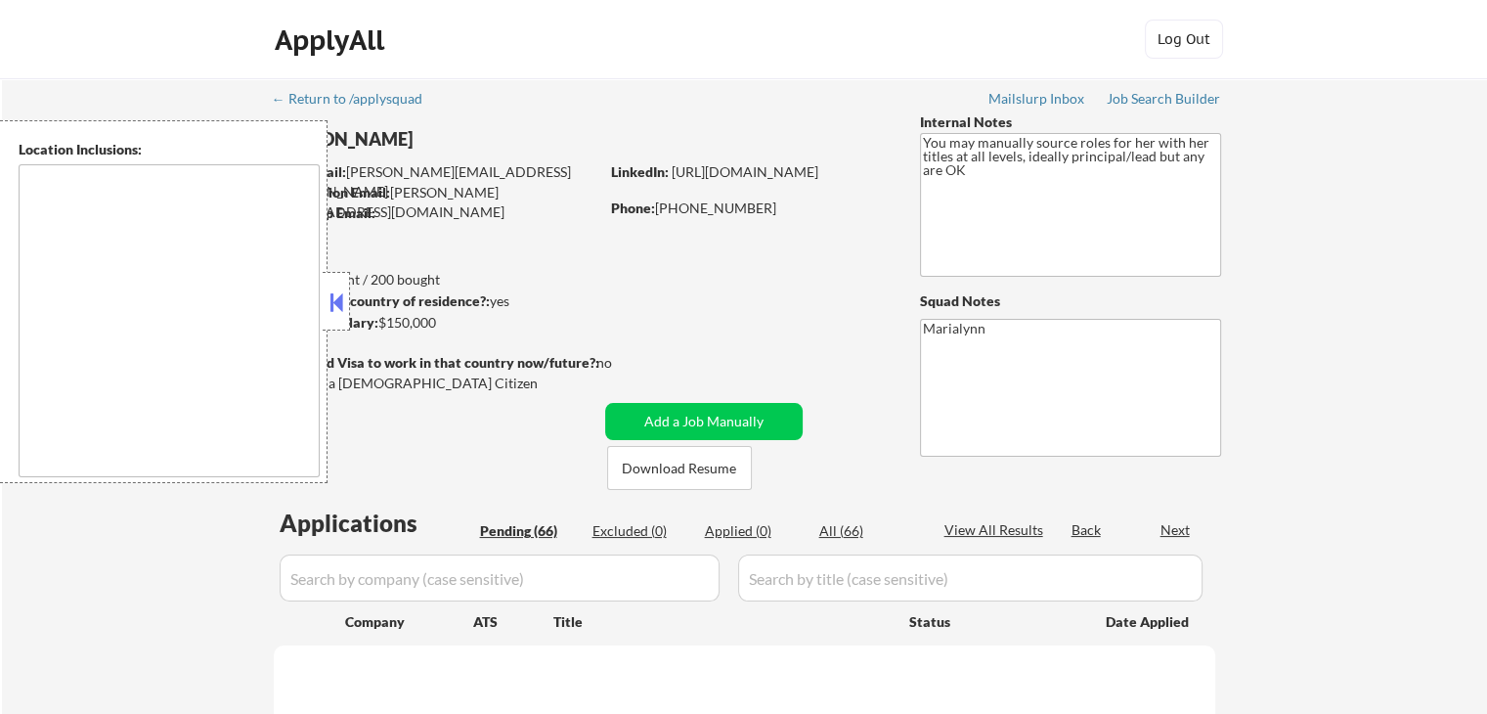
select select ""pending""
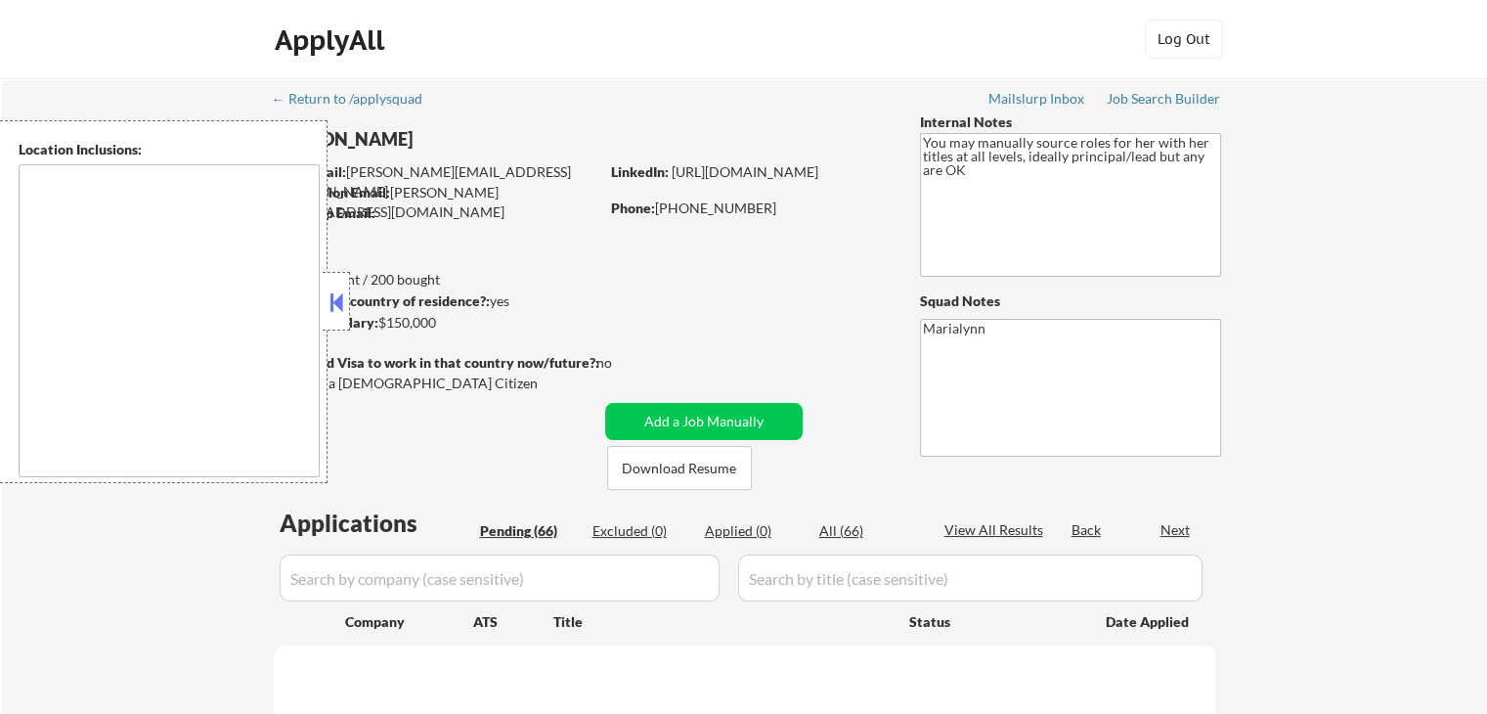
select select ""pending""
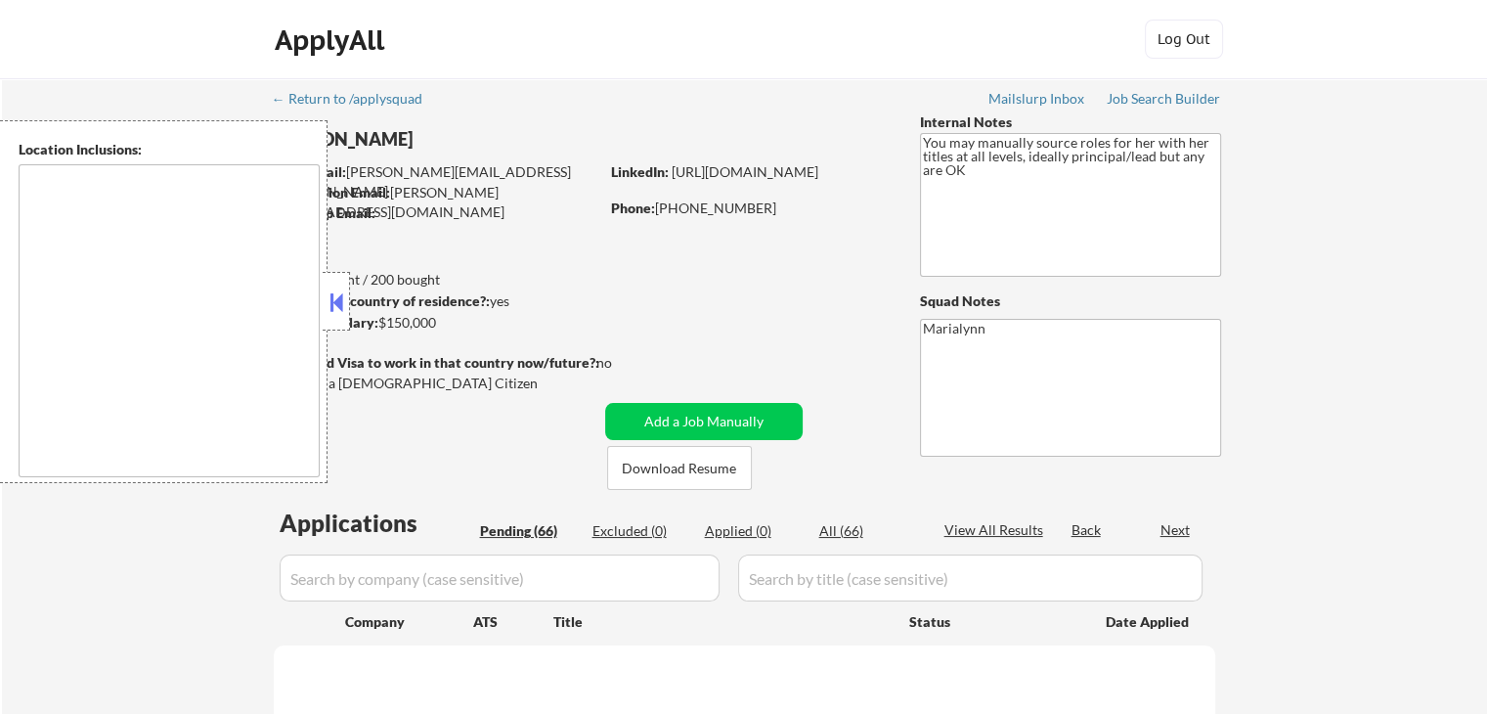
select select ""pending""
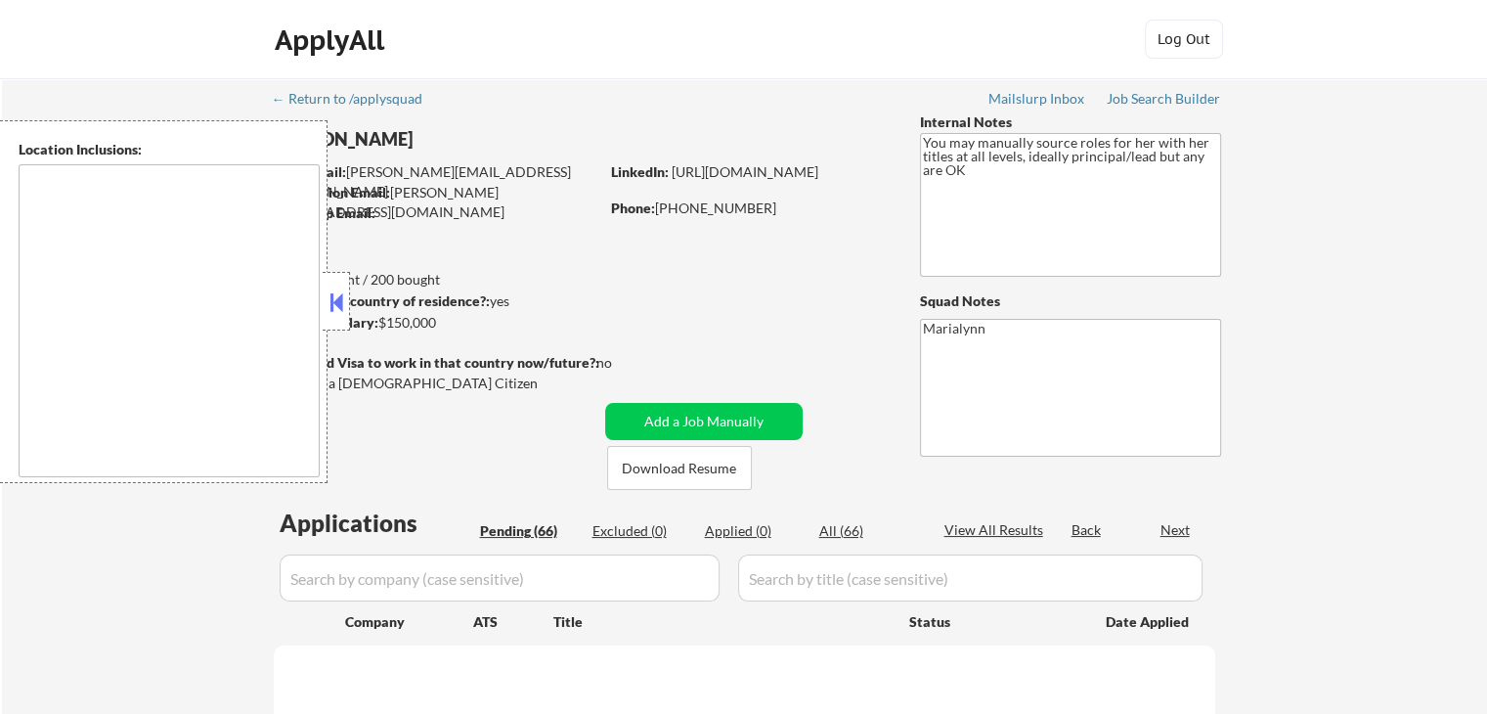
select select ""pending""
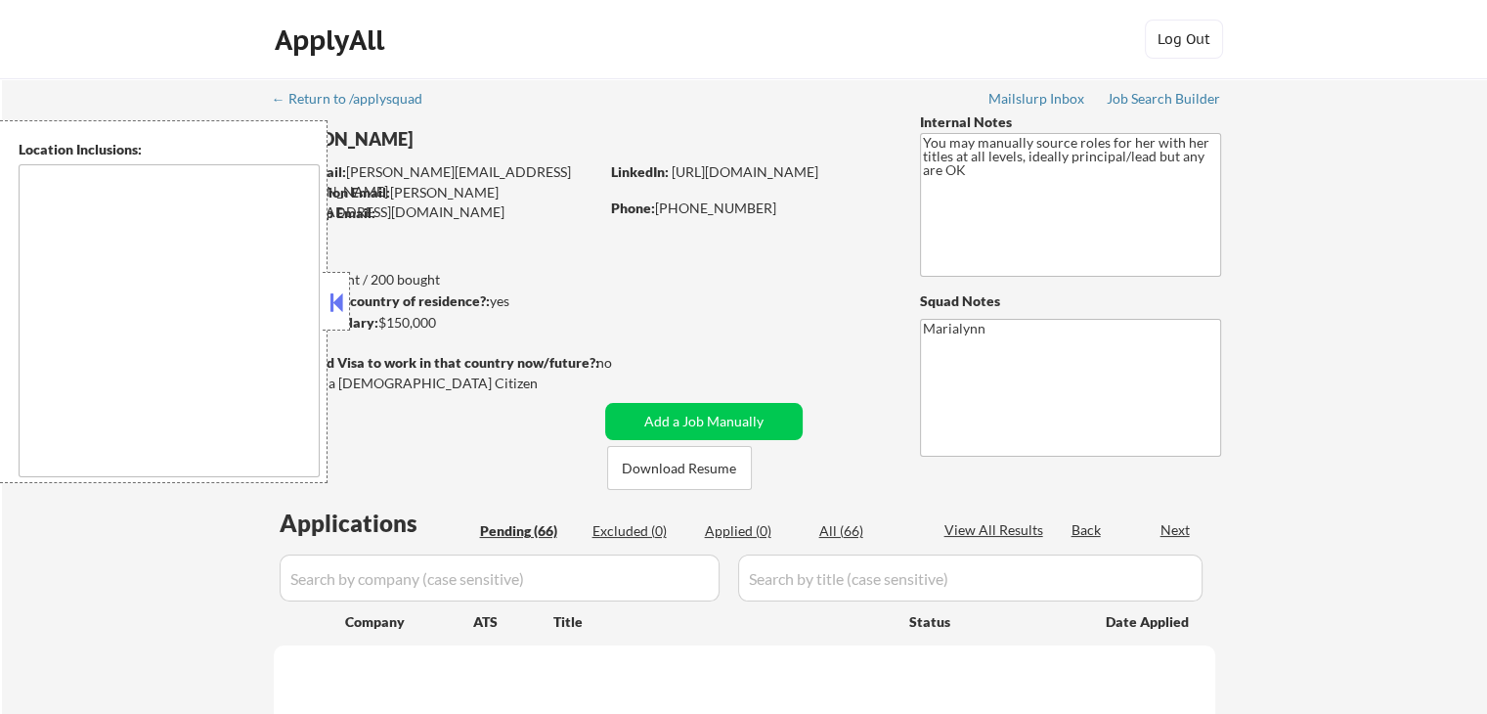
select select ""pending""
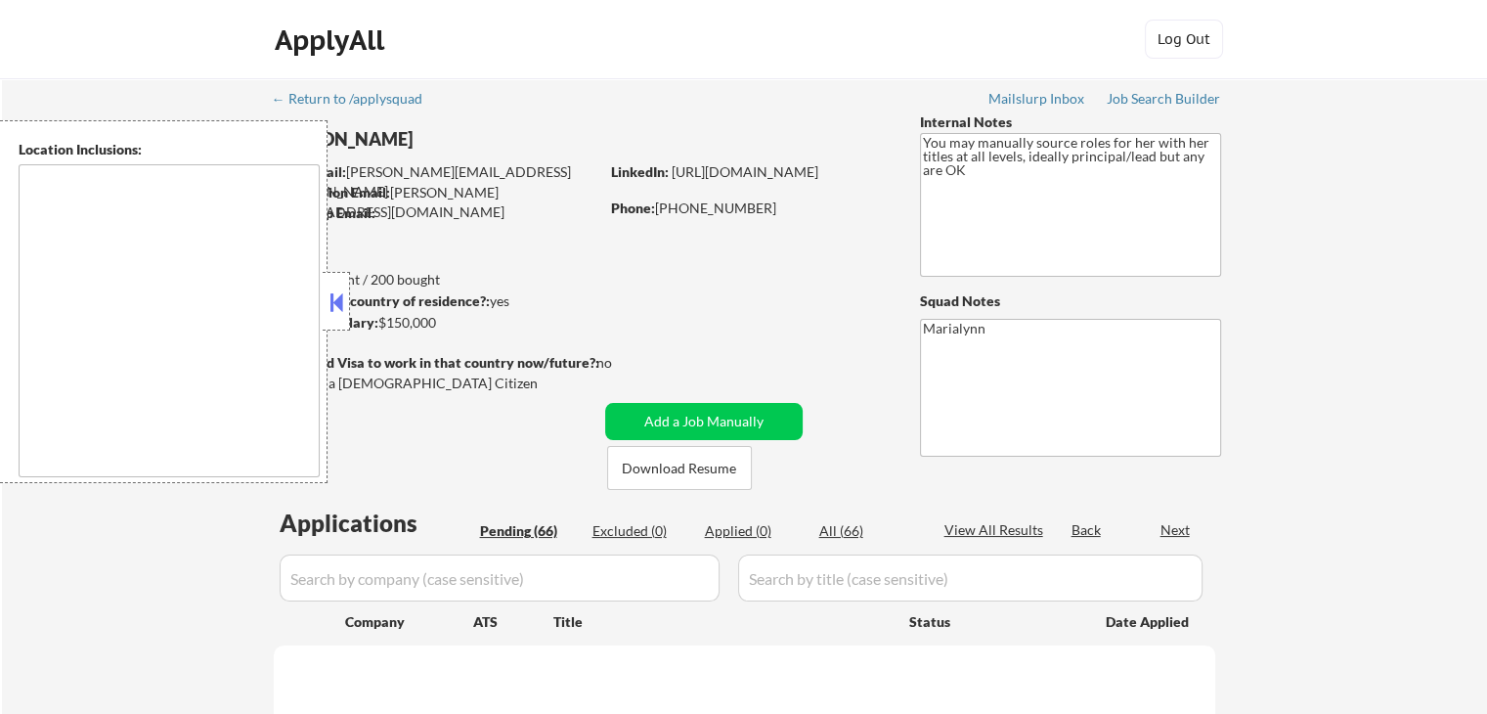
select select ""pending""
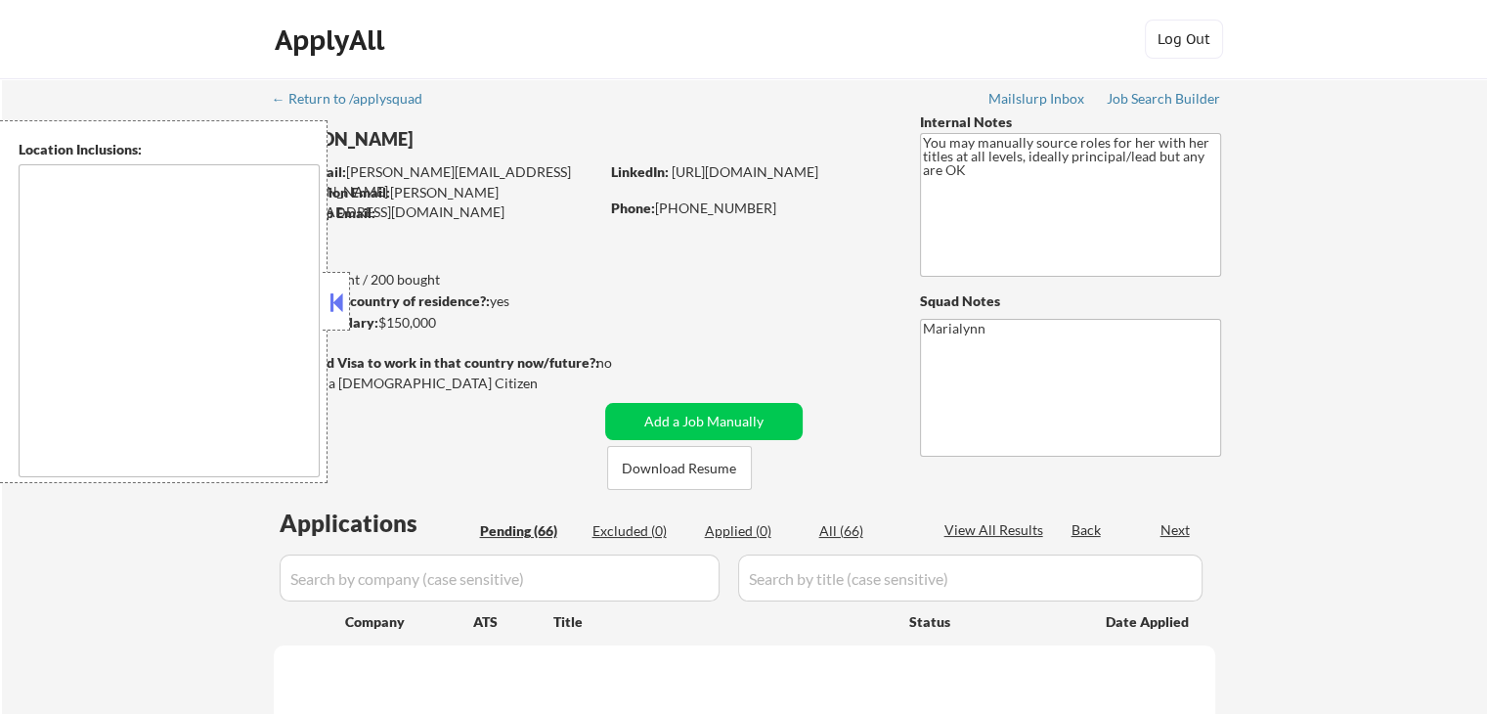
select select ""pending""
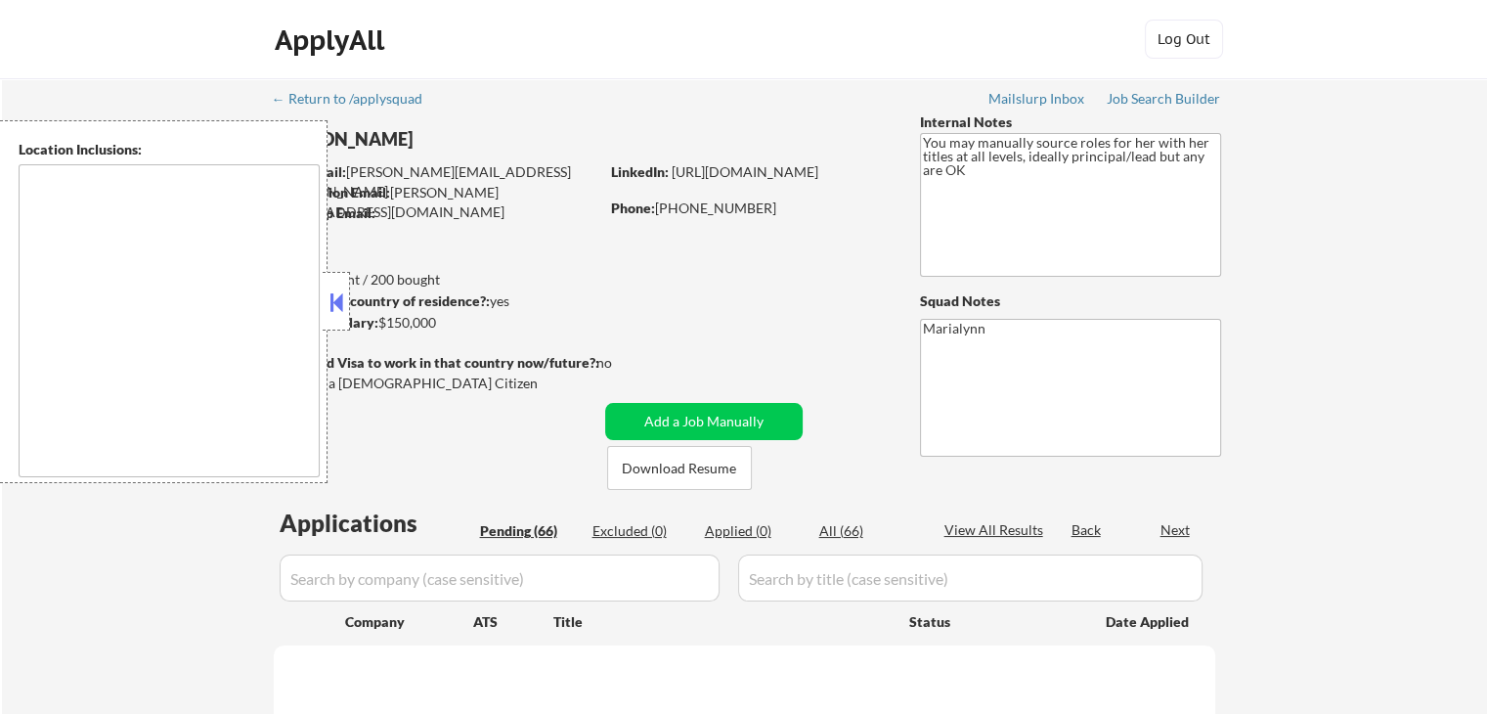
select select ""pending""
type textarea "Arlington, VA Alexandria, VA Falls Church, VA Bethesda, MD Silver Spring, MD Hy…"
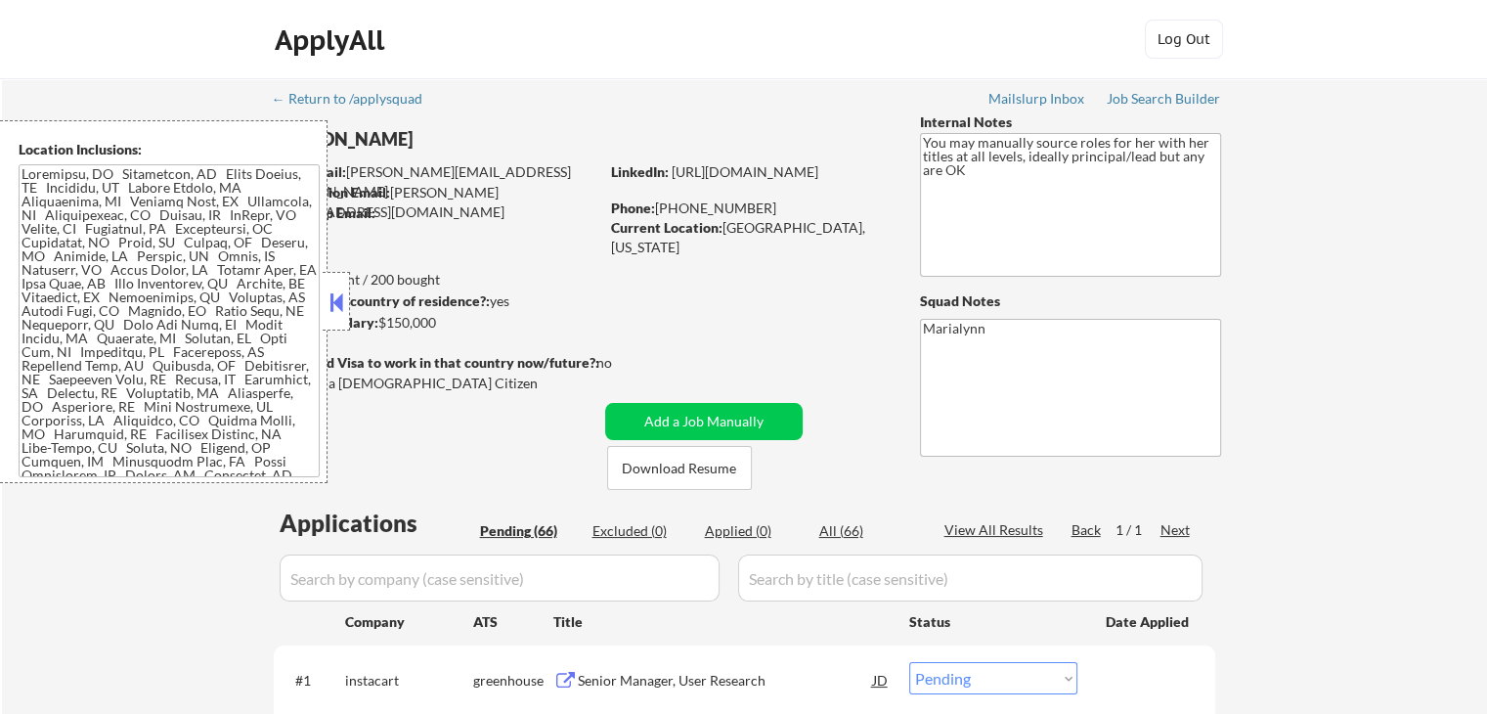
drag, startPoint x: 334, startPoint y: 305, endPoint x: 351, endPoint y: 306, distance: 16.6
click at [334, 305] on button at bounding box center [337, 301] width 22 height 29
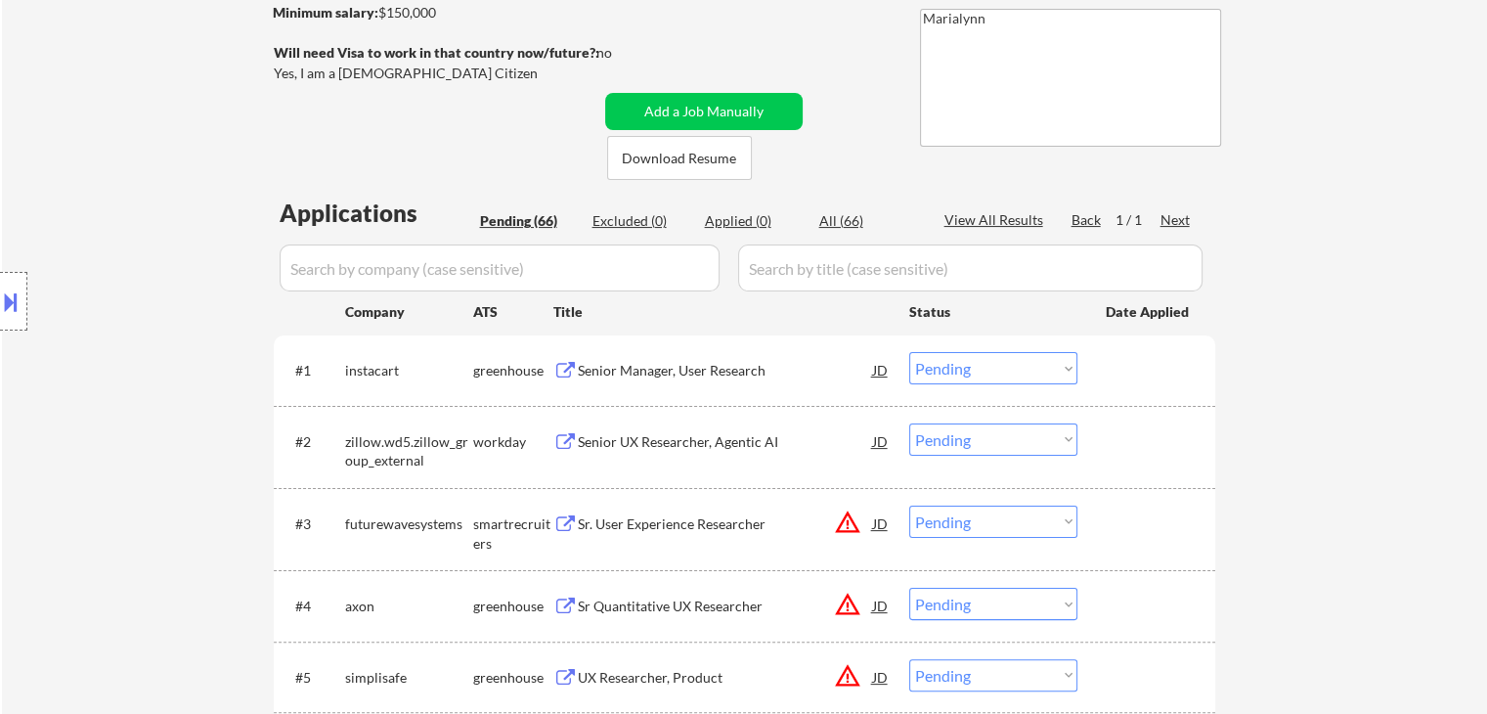
scroll to position [293, 0]
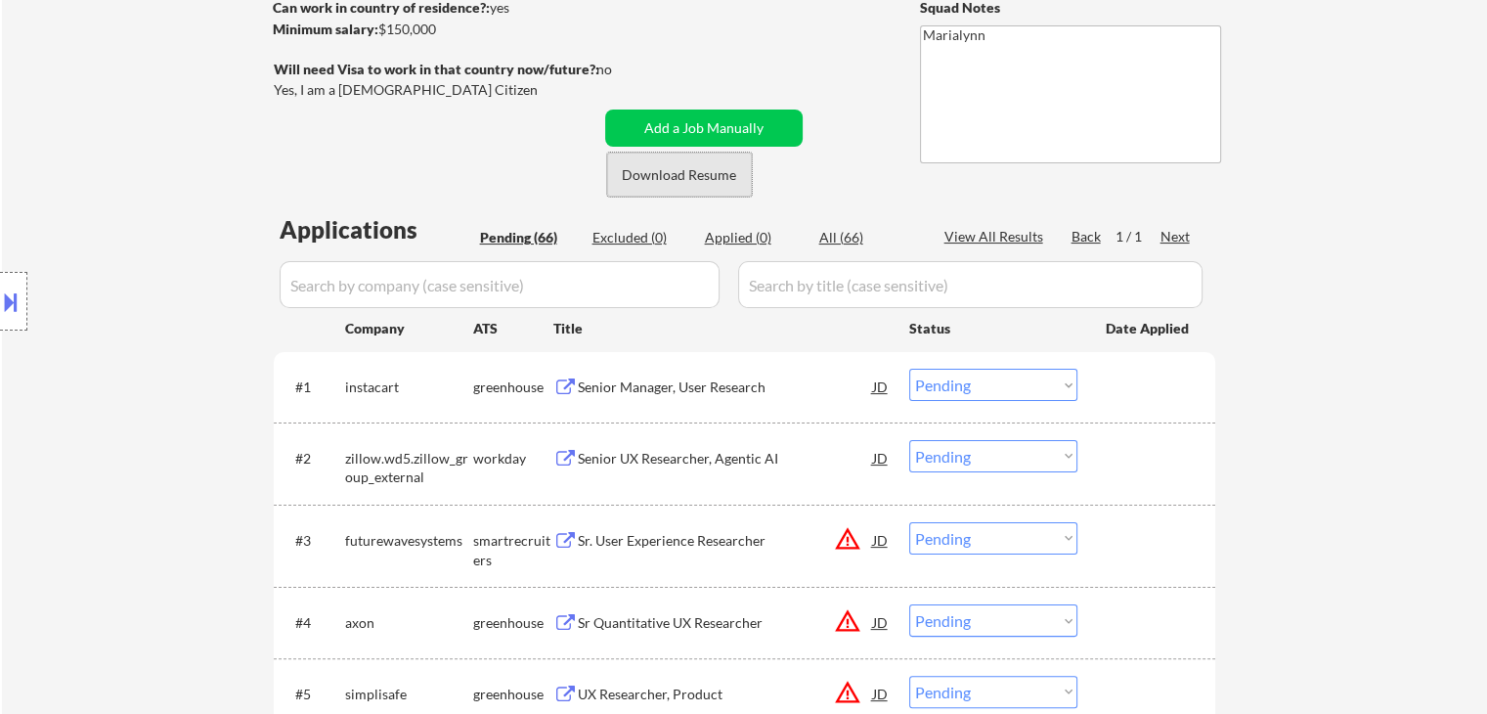
click at [680, 175] on button "Download Resume" at bounding box center [679, 175] width 145 height 44
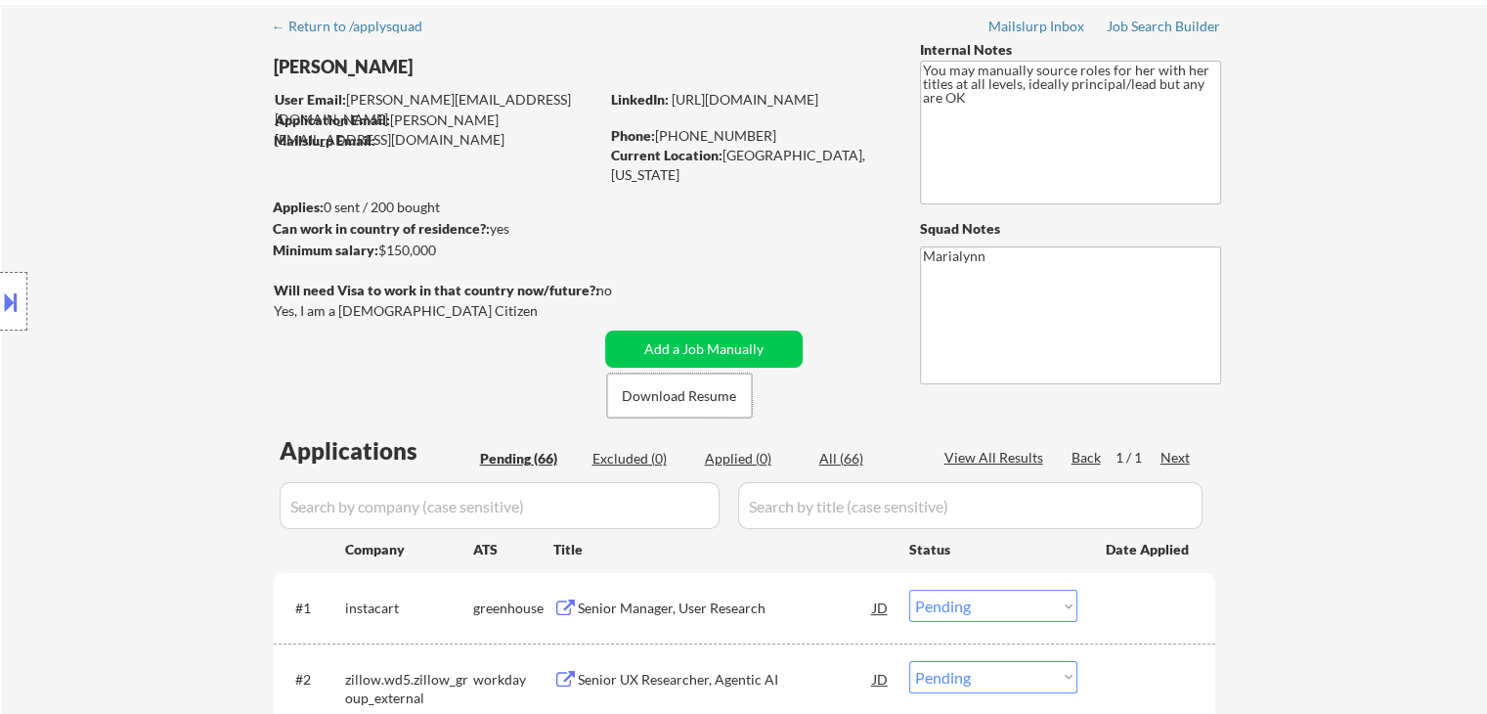
scroll to position [0, 0]
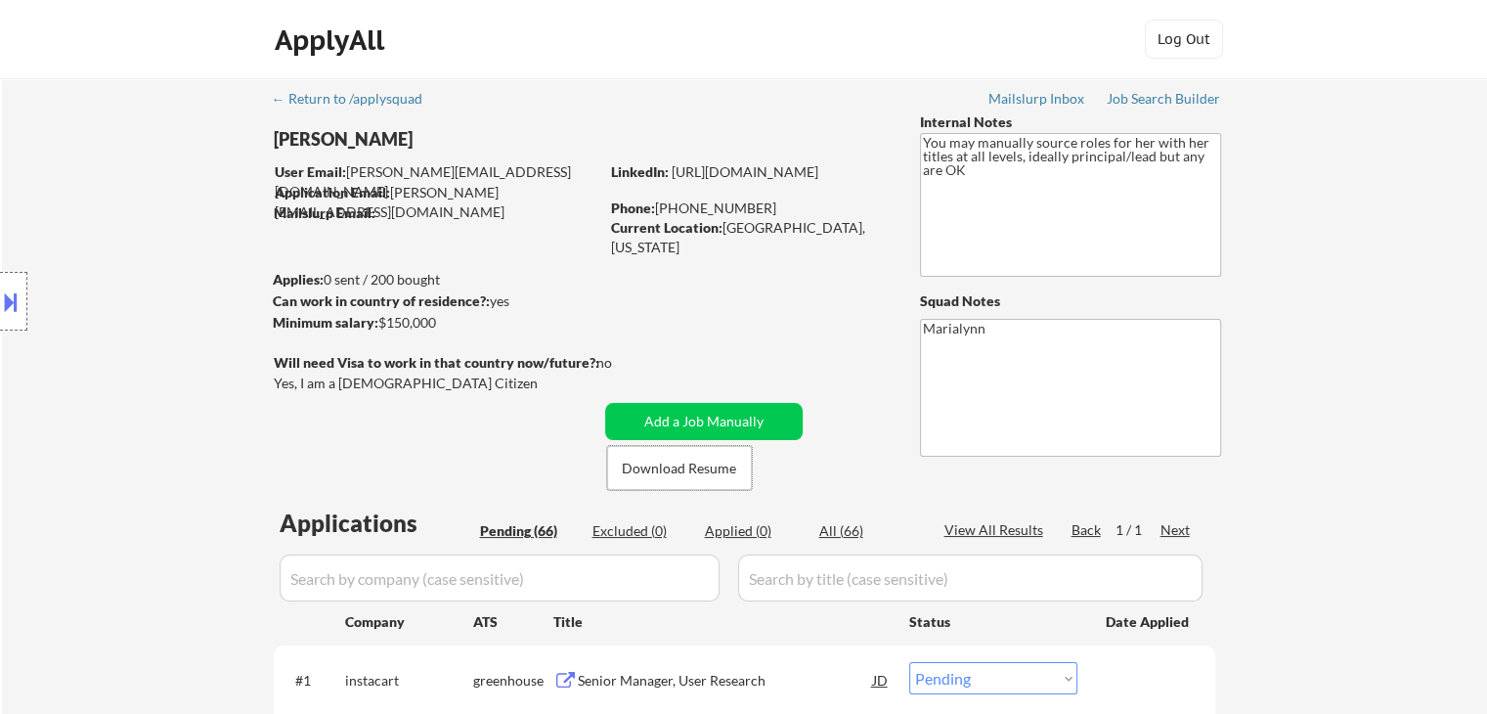
click at [343, 141] on div "Location Inclusions:" at bounding box center [175, 301] width 350 height 363
click at [343, 140] on div "Location Inclusions:" at bounding box center [175, 301] width 350 height 363
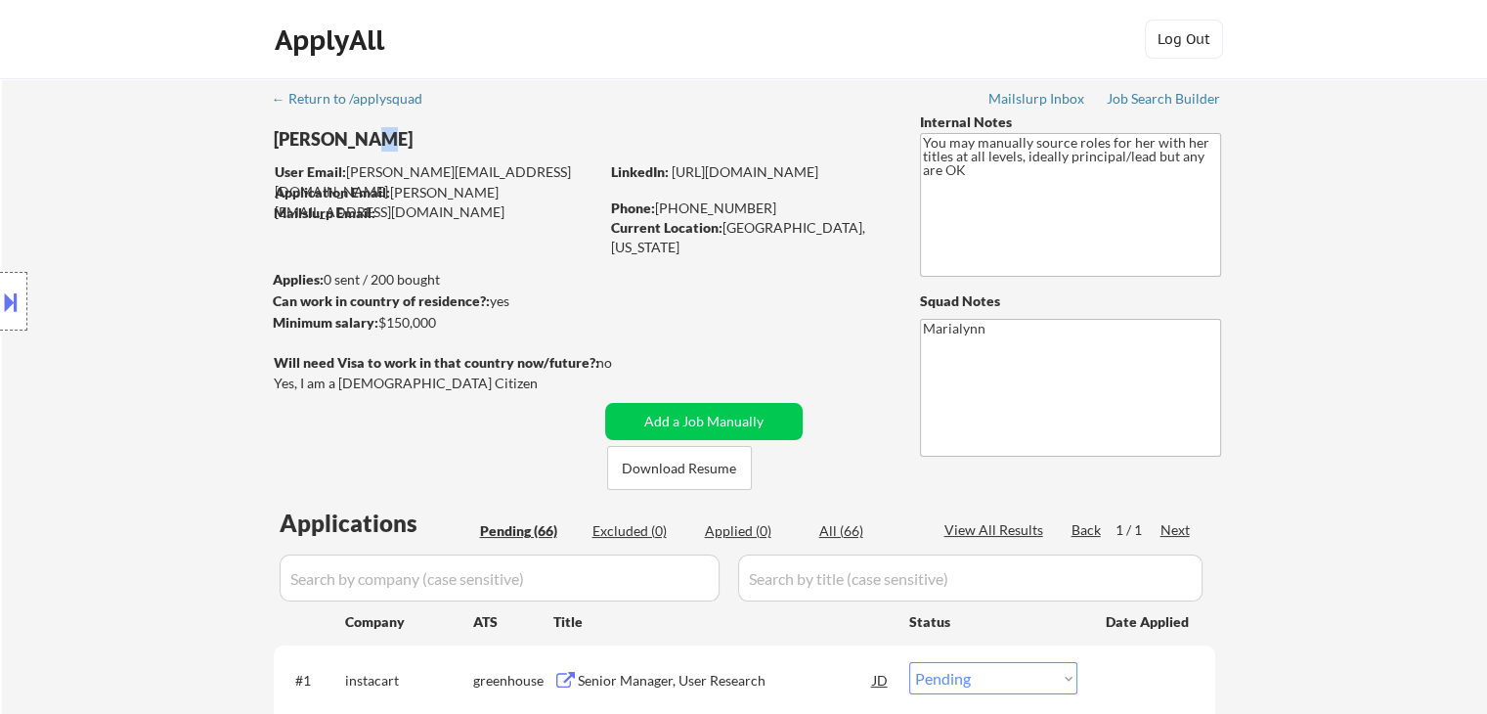
drag, startPoint x: 376, startPoint y: 142, endPoint x: 350, endPoint y: 148, distance: 27.0
click at [352, 149] on div "Mary Catlin" at bounding box center [475, 139] width 402 height 24
drag, startPoint x: 387, startPoint y: 147, endPoint x: 401, endPoint y: 142, distance: 14.5
click at [387, 147] on div "Mary Catlin" at bounding box center [475, 139] width 402 height 24
click at [373, 143] on div "Mary Catlin" at bounding box center [475, 139] width 402 height 24
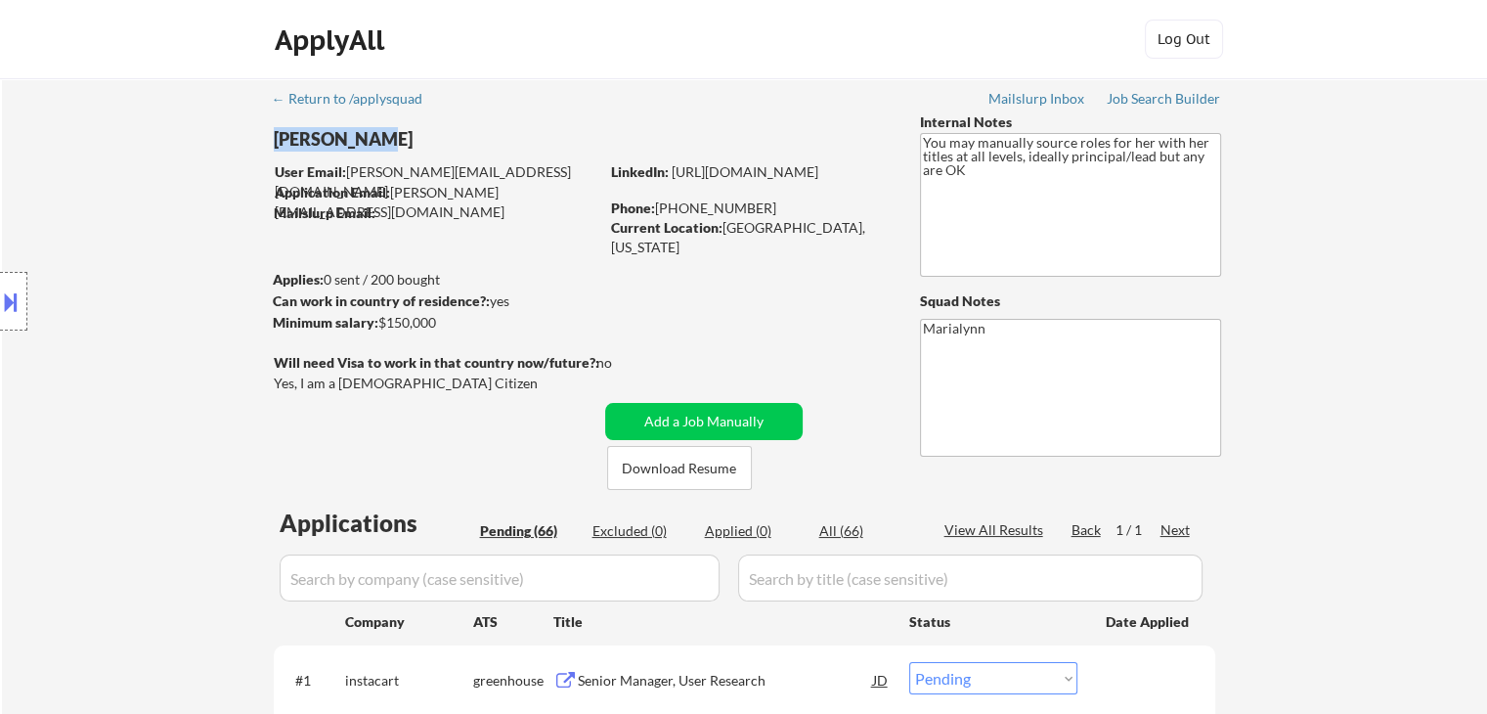
drag, startPoint x: 367, startPoint y: 140, endPoint x: 274, endPoint y: 115, distance: 96.0
drag, startPoint x: 323, startPoint y: 138, endPoint x: 301, endPoint y: 132, distance: 22.3
click at [301, 132] on div "Location Inclusions:" at bounding box center [175, 301] width 350 height 363
click at [312, 136] on div "Location Inclusions:" at bounding box center [175, 301] width 350 height 363
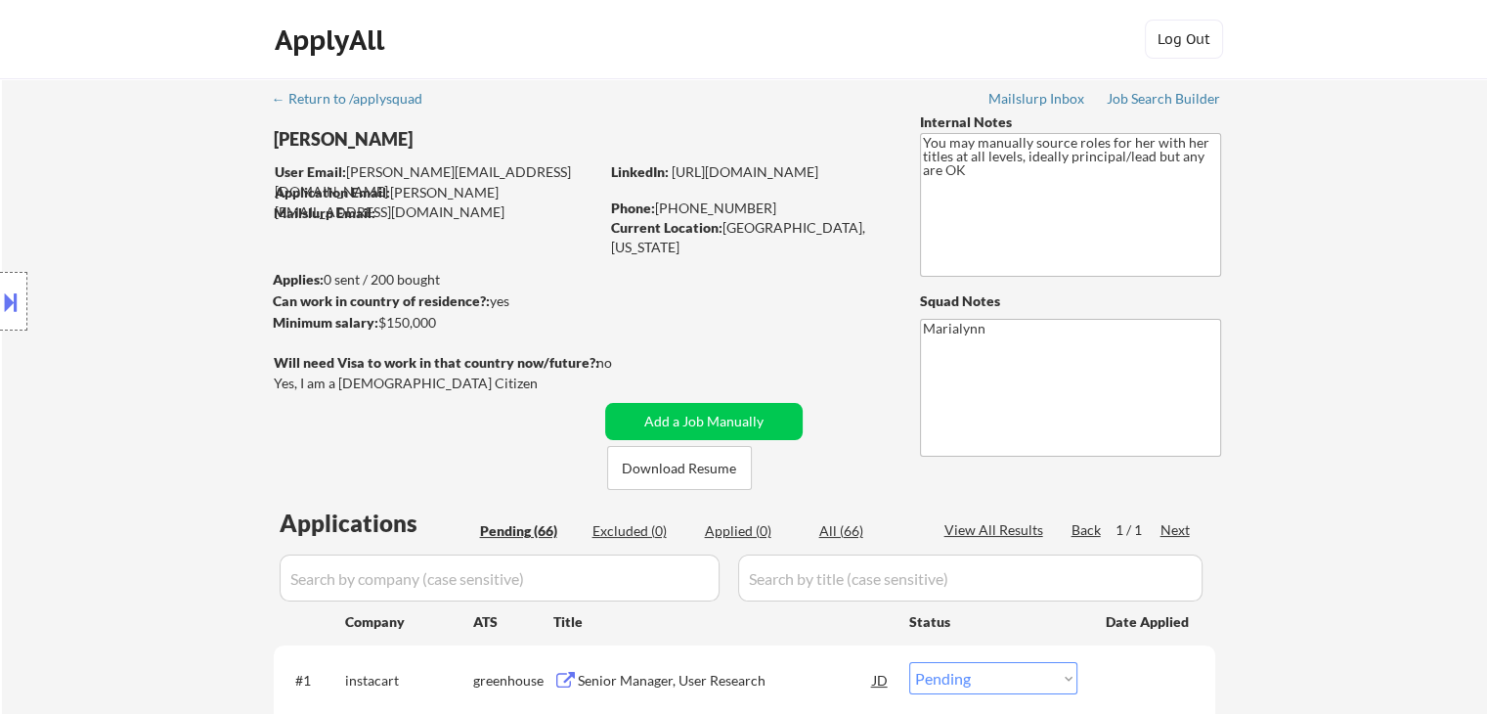
click at [313, 136] on div "Location Inclusions:" at bounding box center [175, 301] width 350 height 363
drag, startPoint x: 313, startPoint y: 136, endPoint x: 340, endPoint y: 134, distance: 27.4
click at [314, 136] on div "Location Inclusions:" at bounding box center [175, 301] width 350 height 363
click at [352, 137] on div "Mary Catlin" at bounding box center [475, 139] width 402 height 24
click at [352, 138] on div "Mary Catlin" at bounding box center [475, 139] width 402 height 24
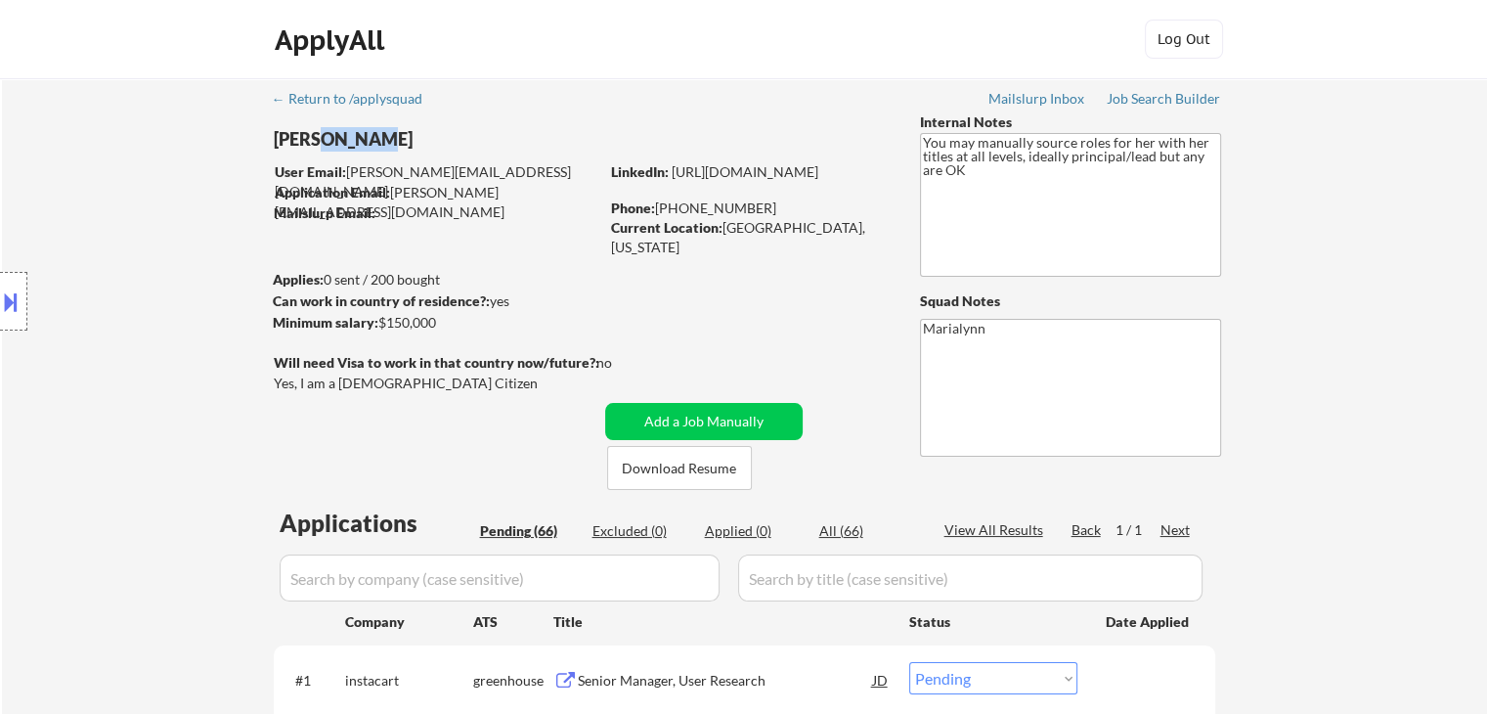
click at [352, 138] on div "Mary Catlin" at bounding box center [475, 139] width 402 height 24
drag, startPoint x: 677, startPoint y: 209, endPoint x: 762, endPoint y: 209, distance: 85.1
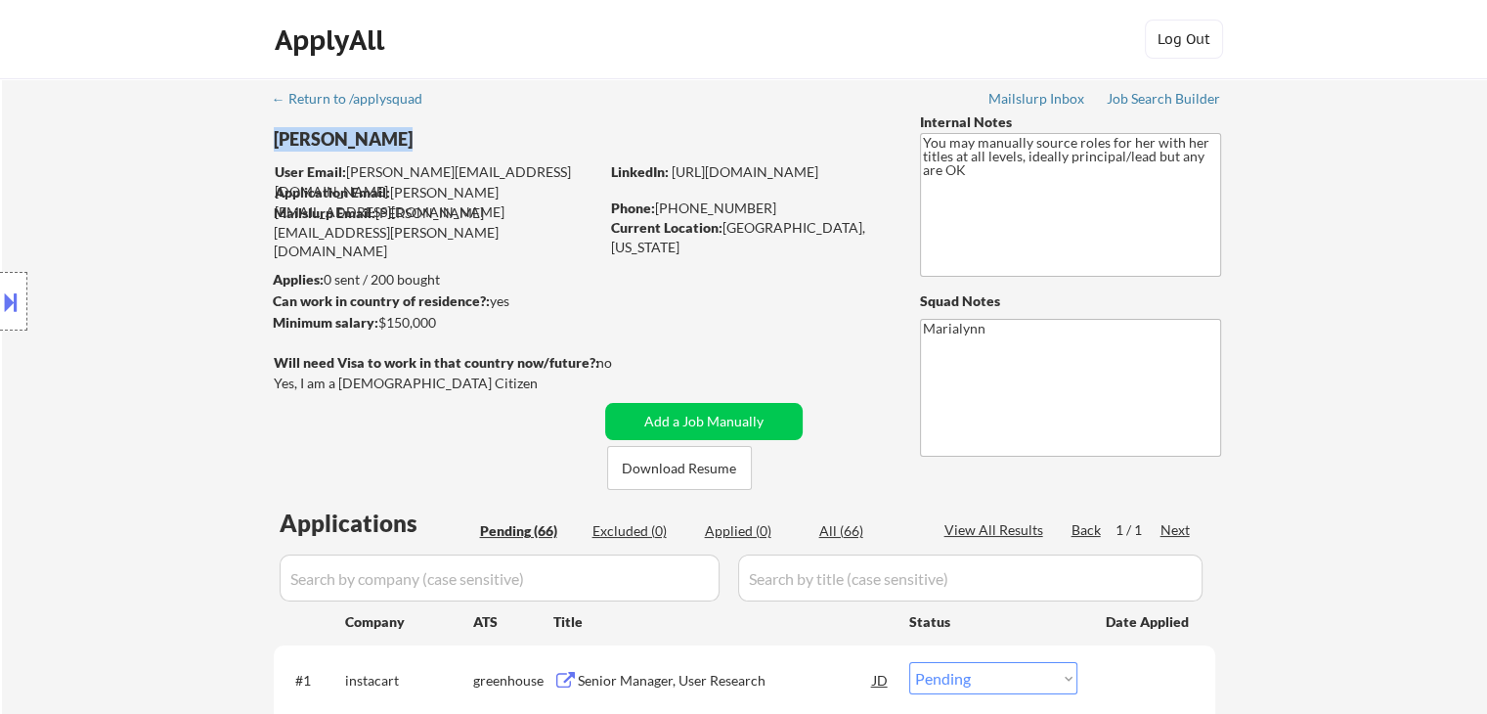
click at [762, 209] on div "Phone: +1.612.859.3832" at bounding box center [749, 208] width 277 height 20
copy div "612.859.3832"
click at [780, 180] on link "https://www.linkedin.com/in/marycatlin" at bounding box center [745, 171] width 147 height 17
drag, startPoint x: 723, startPoint y: 228, endPoint x: 841, endPoint y: 235, distance: 117.5
click at [841, 235] on div "Current Location: Alexandria, Virginia" at bounding box center [749, 237] width 277 height 38
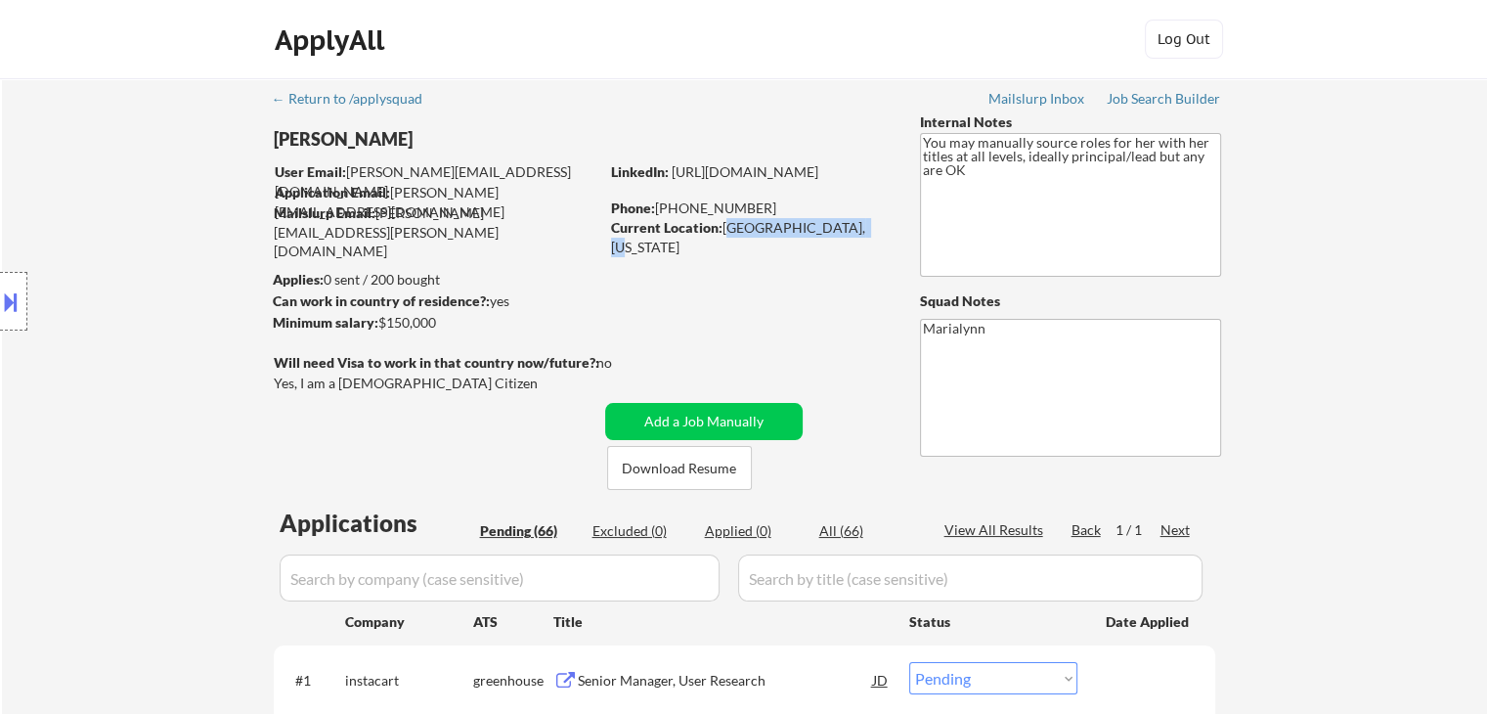
copy div "Alexandria, Virginia"
click at [7, 300] on button at bounding box center [11, 301] width 22 height 32
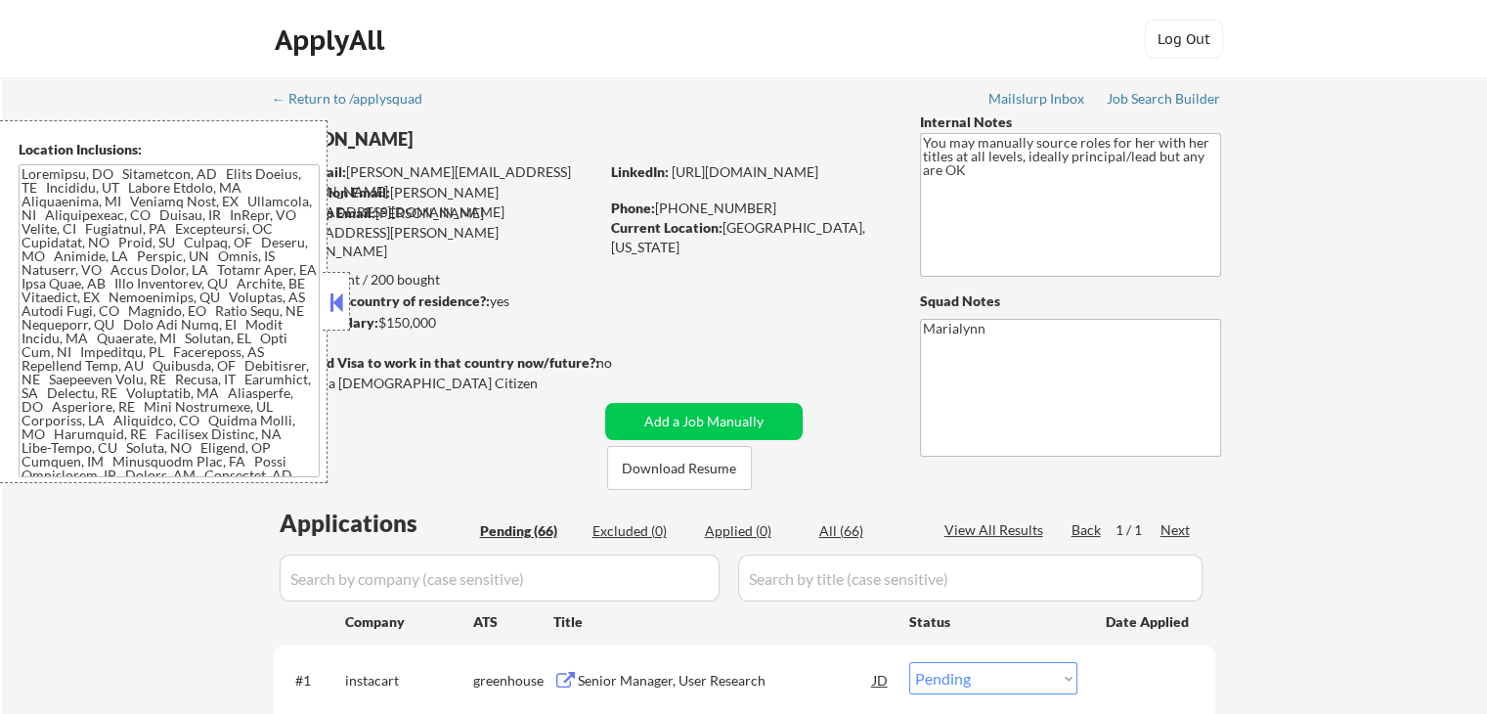
click at [203, 293] on textarea at bounding box center [169, 320] width 301 height 313
click at [333, 318] on div at bounding box center [336, 301] width 27 height 59
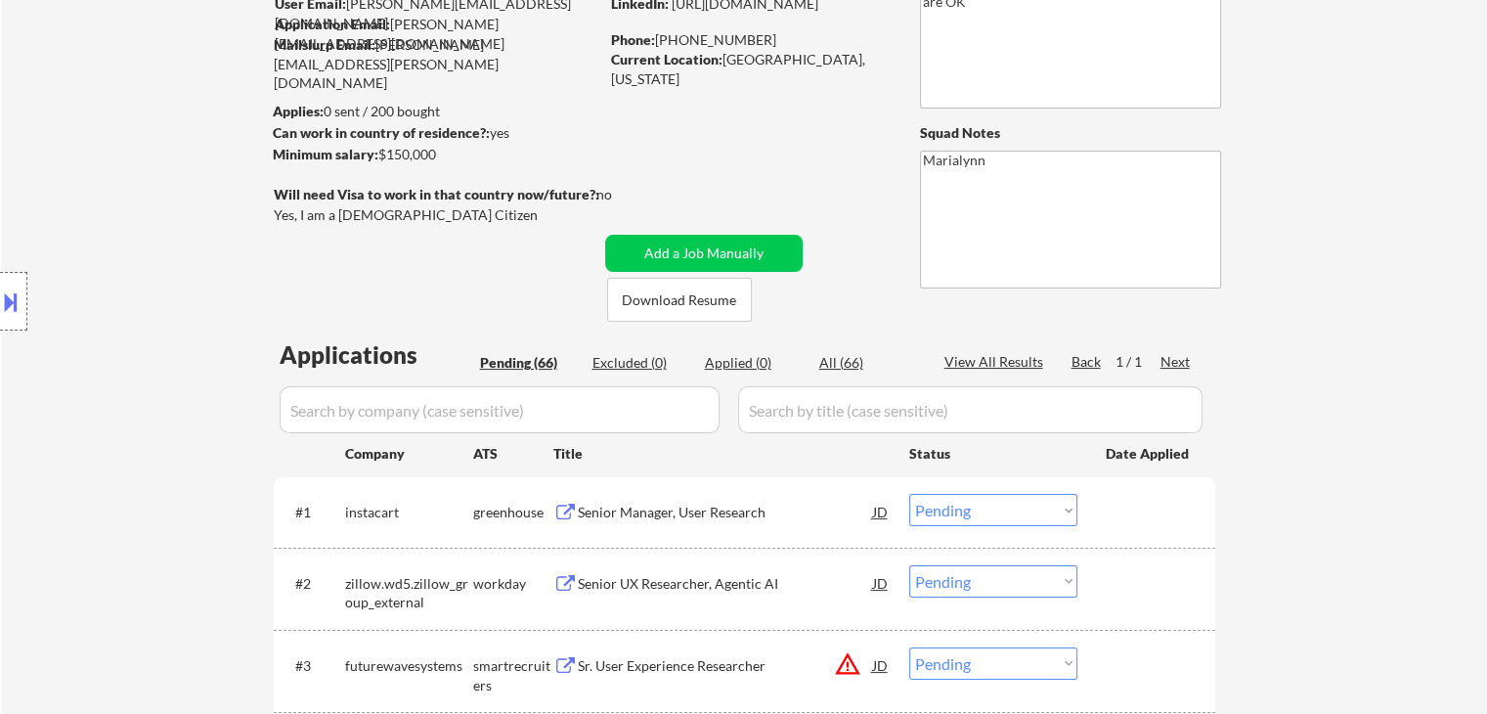
scroll to position [196, 0]
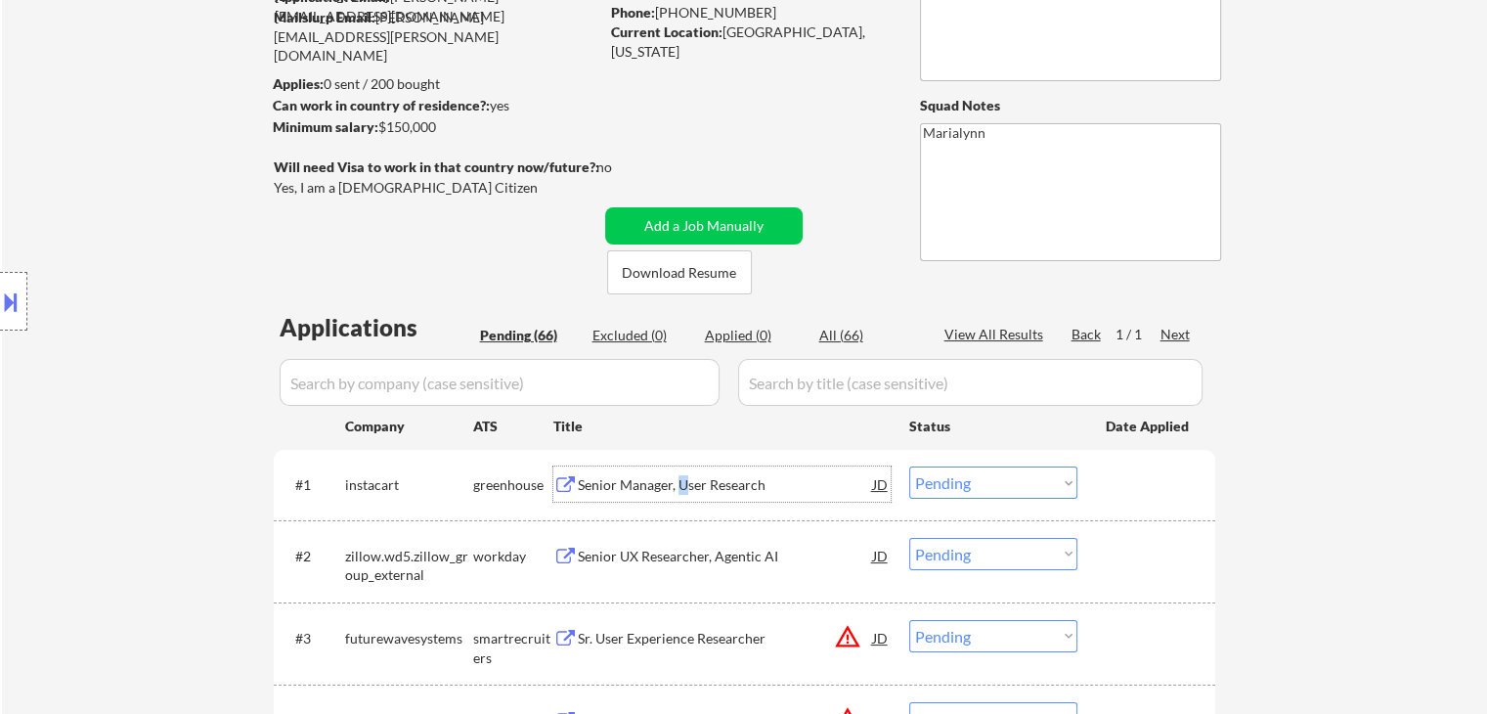
click at [681, 482] on div "Senior Manager, User Research" at bounding box center [725, 485] width 295 height 20
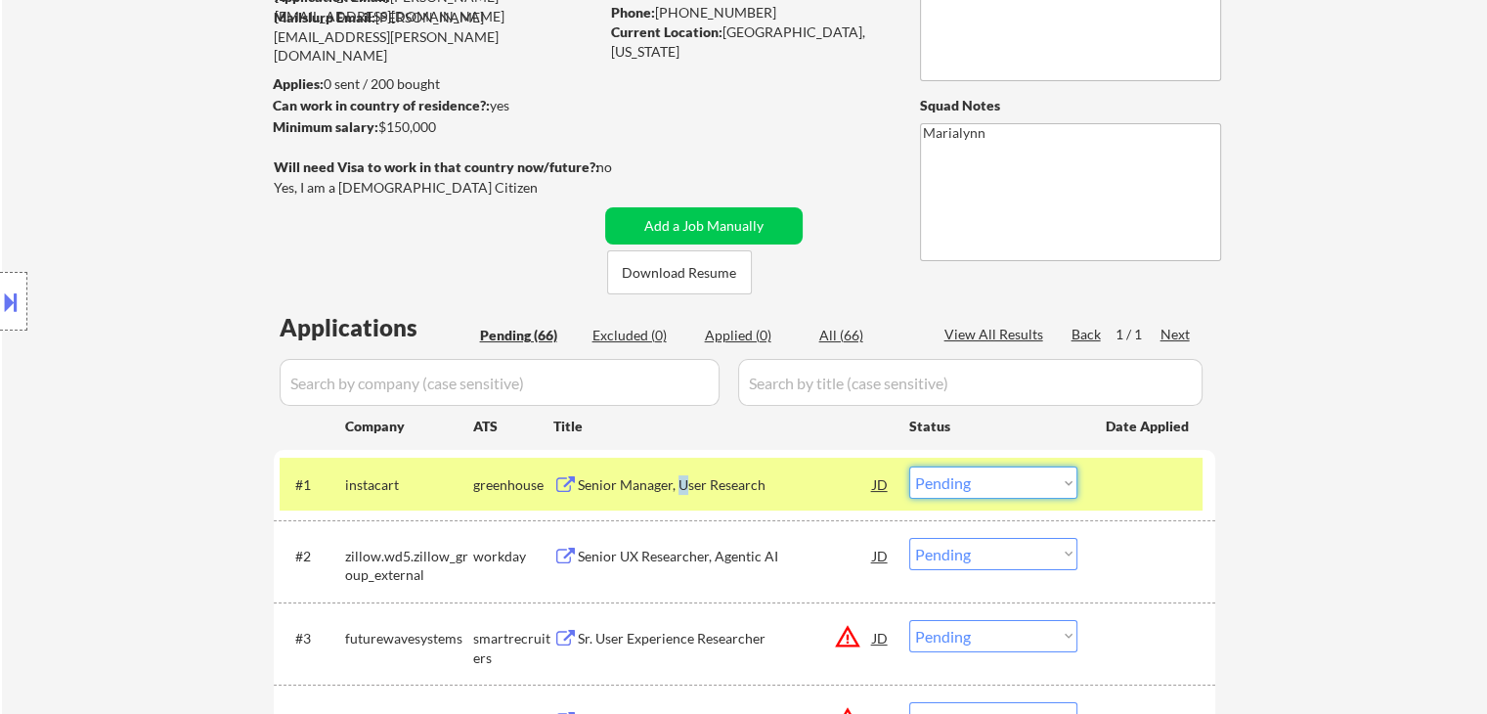
drag, startPoint x: 1021, startPoint y: 486, endPoint x: 1018, endPoint y: 505, distance: 19.8
click at [1021, 486] on select "Choose an option... Pending Applied Excluded (Questions) Excluded (Expired) Exc…" at bounding box center [993, 482] width 168 height 32
click at [909, 466] on select "Choose an option... Pending Applied Excluded (Questions) Excluded (Expired) Exc…" at bounding box center [993, 482] width 168 height 32
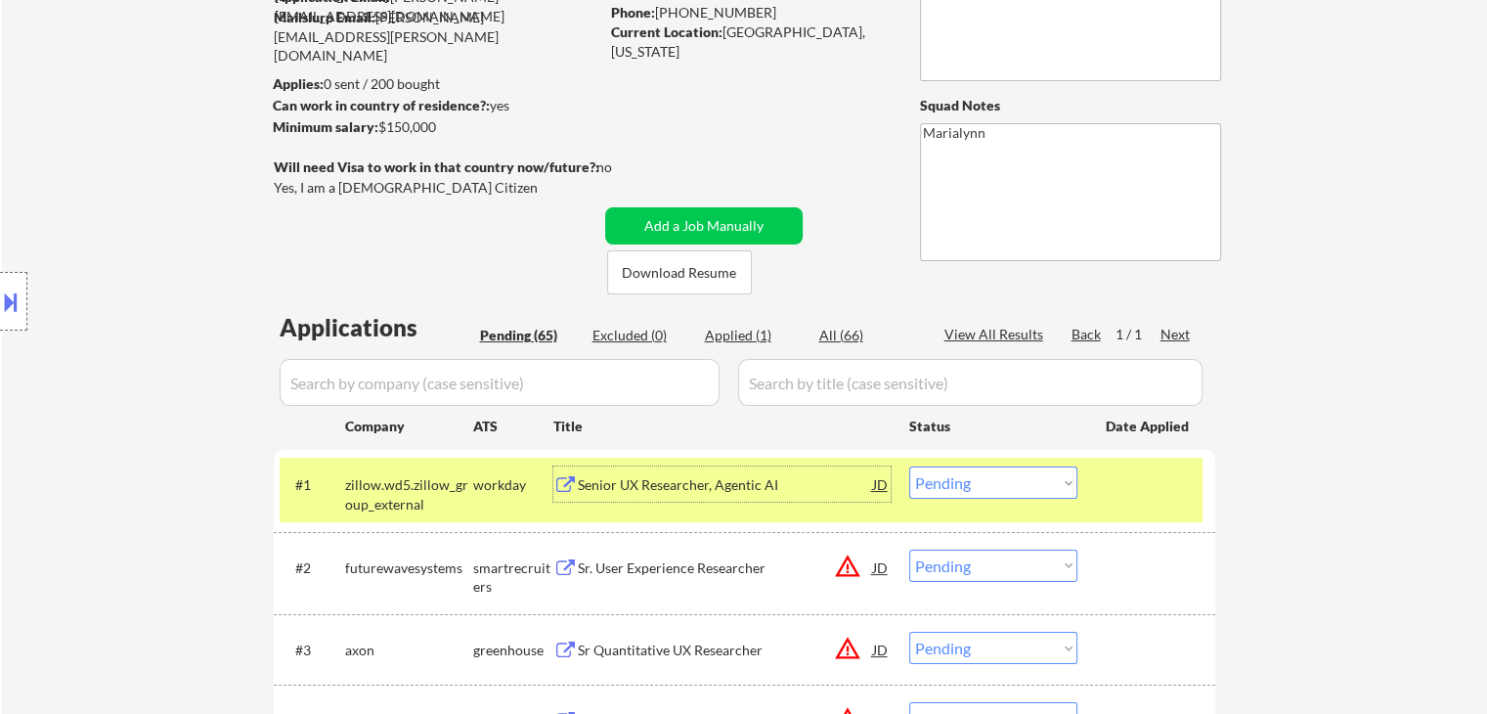
click at [646, 481] on div "Senior UX Researcher, Agentic AI" at bounding box center [725, 485] width 295 height 20
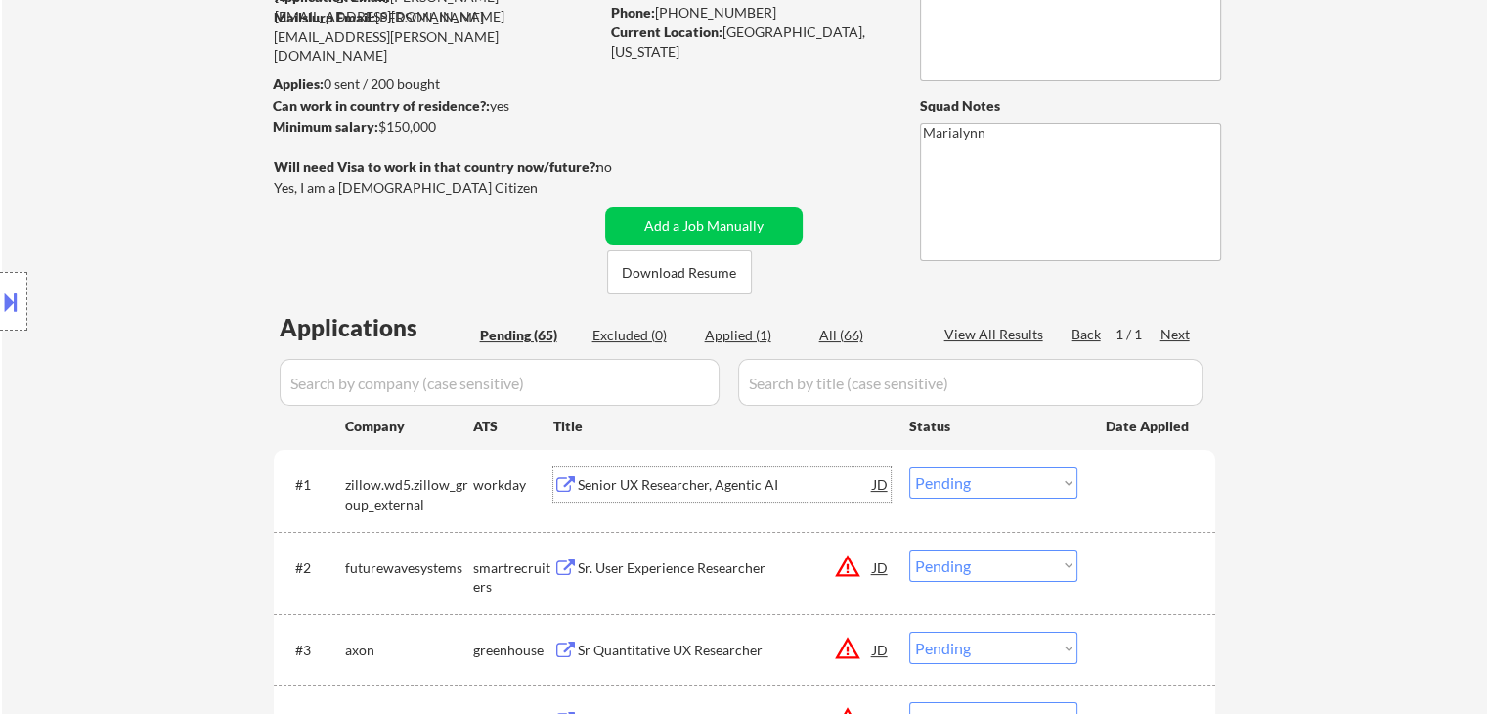
scroll to position [0, 0]
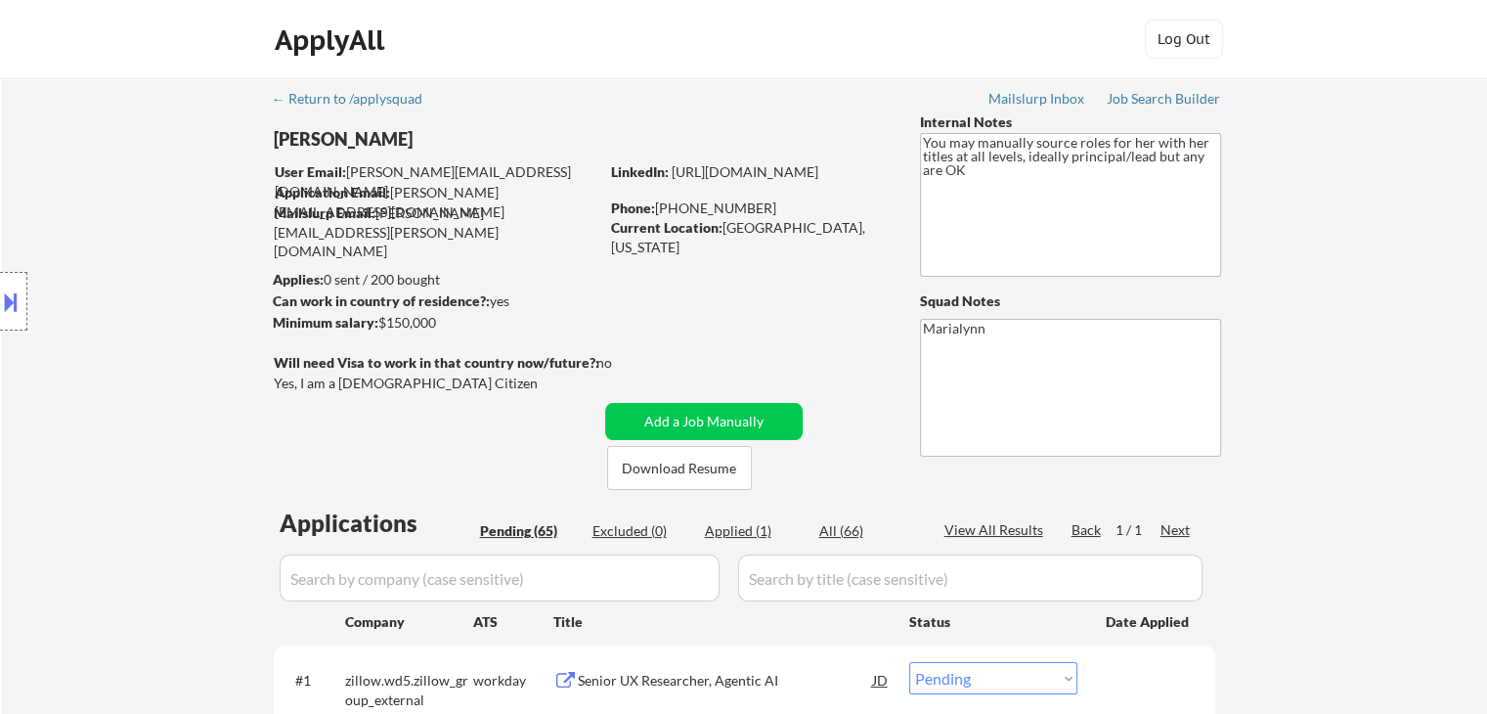
drag, startPoint x: 677, startPoint y: 206, endPoint x: 767, endPoint y: 204, distance: 90.0
click at [767, 204] on div "Phone: +1.612.859.3832" at bounding box center [749, 208] width 277 height 20
copy div "612.859.3832"
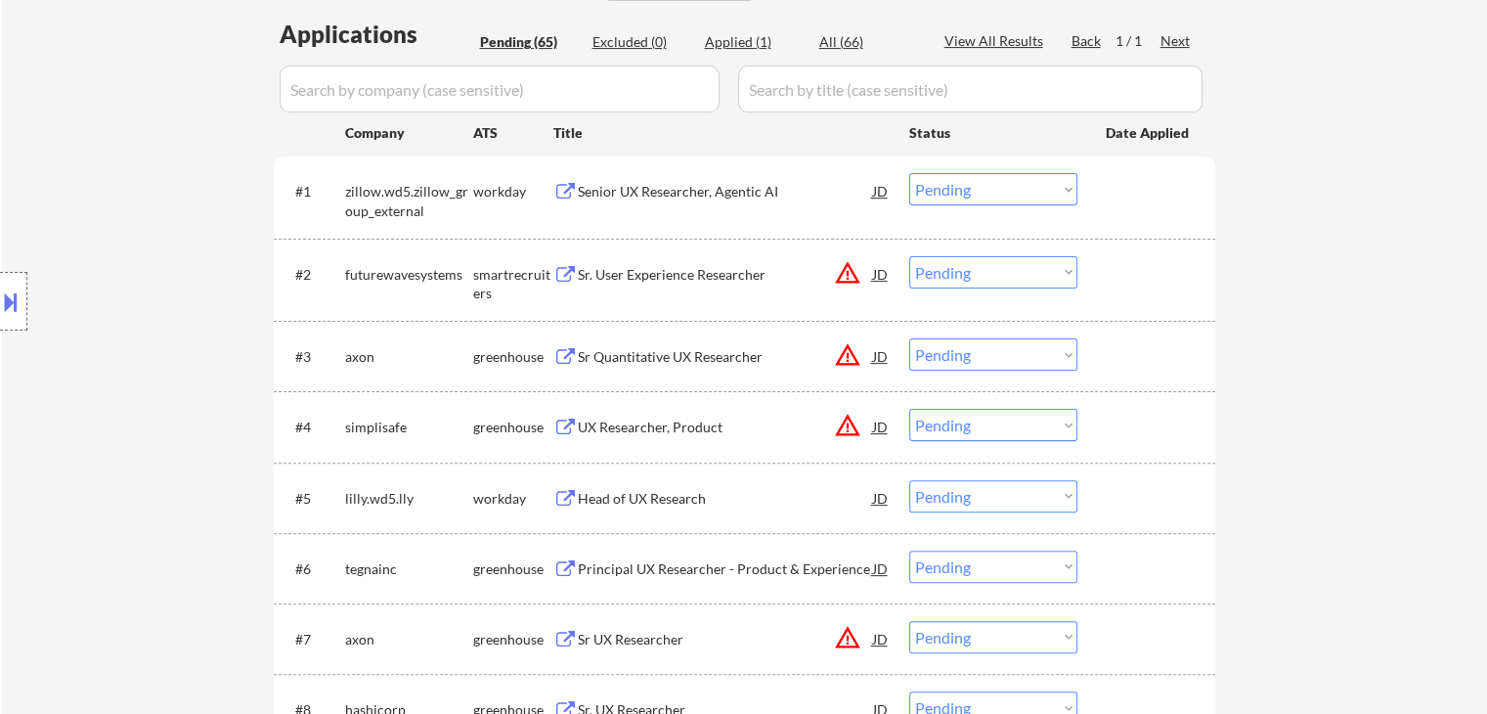
drag, startPoint x: 946, startPoint y: 189, endPoint x: 950, endPoint y: 198, distance: 10.5
click at [947, 189] on select "Choose an option... Pending Applied Excluded (Questions) Excluded (Expired) Exc…" at bounding box center [993, 189] width 168 height 32
click at [909, 173] on select "Choose an option... Pending Applied Excluded (Questions) Excluded (Expired) Exc…" at bounding box center [993, 189] width 168 height 32
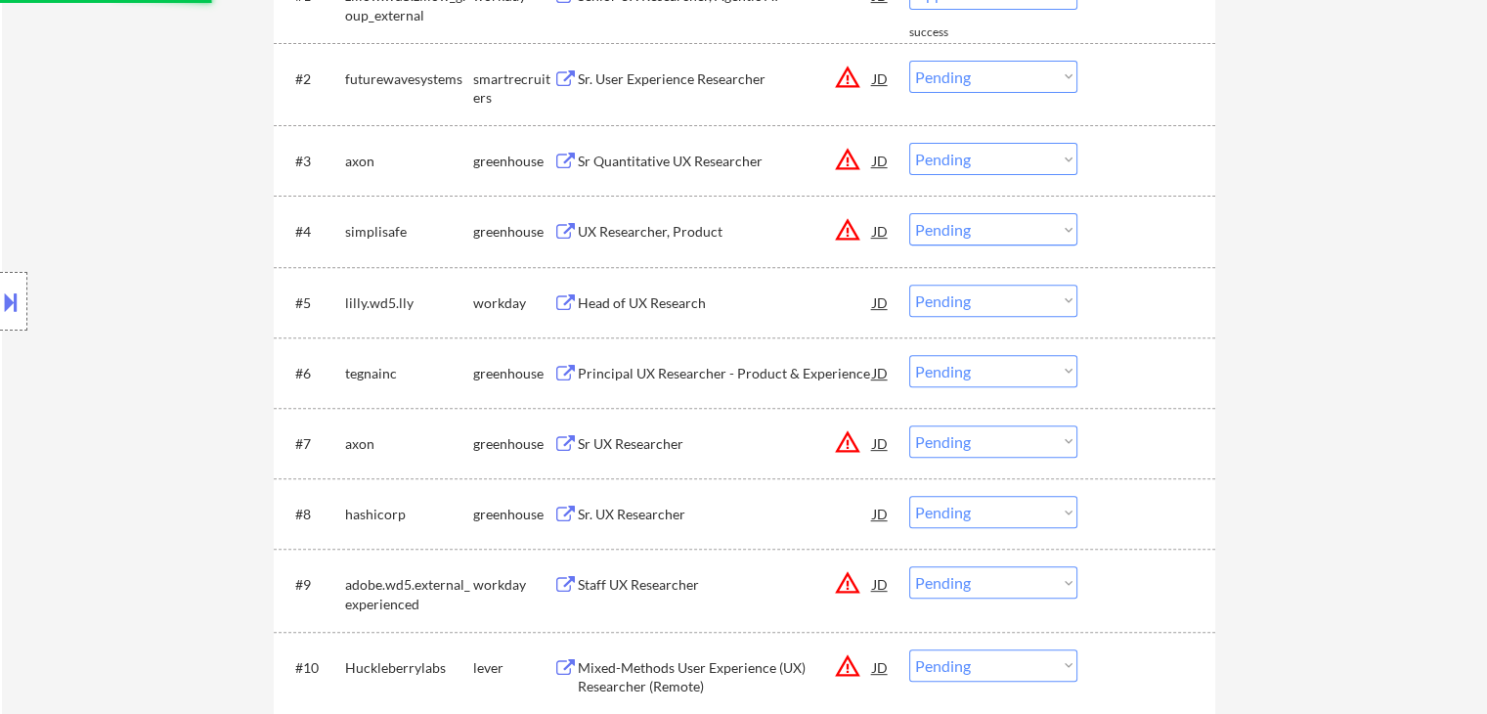
select select ""pending""
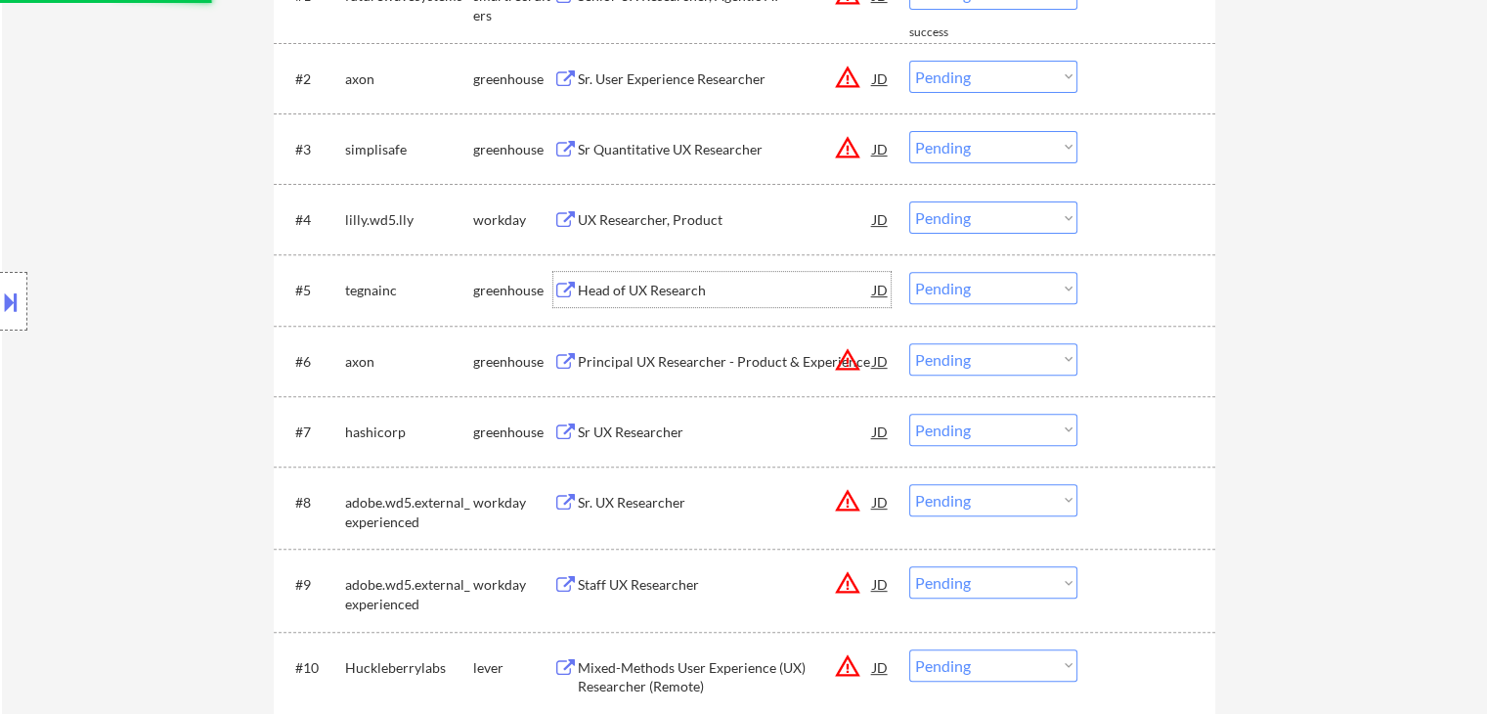
click at [636, 298] on div "Head of UX Research" at bounding box center [725, 291] width 295 height 20
